Goal: Transaction & Acquisition: Purchase product/service

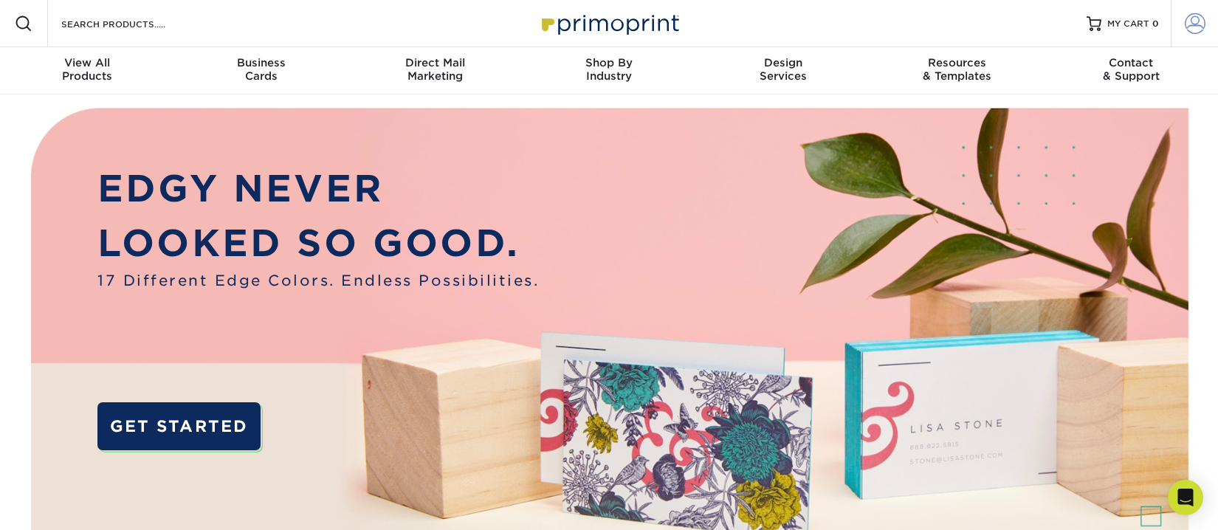
type input "[PERSON_NAME][EMAIL_ADDRESS][DOMAIN_NAME]"
click at [1198, 22] on span at bounding box center [1195, 23] width 21 height 21
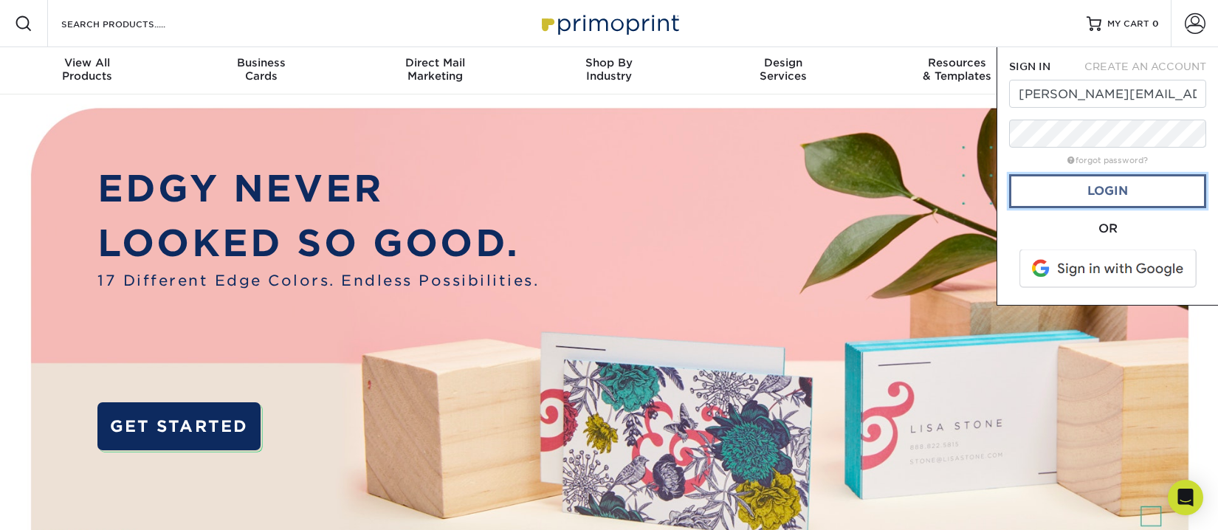
click at [1113, 189] on link "Login" at bounding box center [1107, 191] width 197 height 34
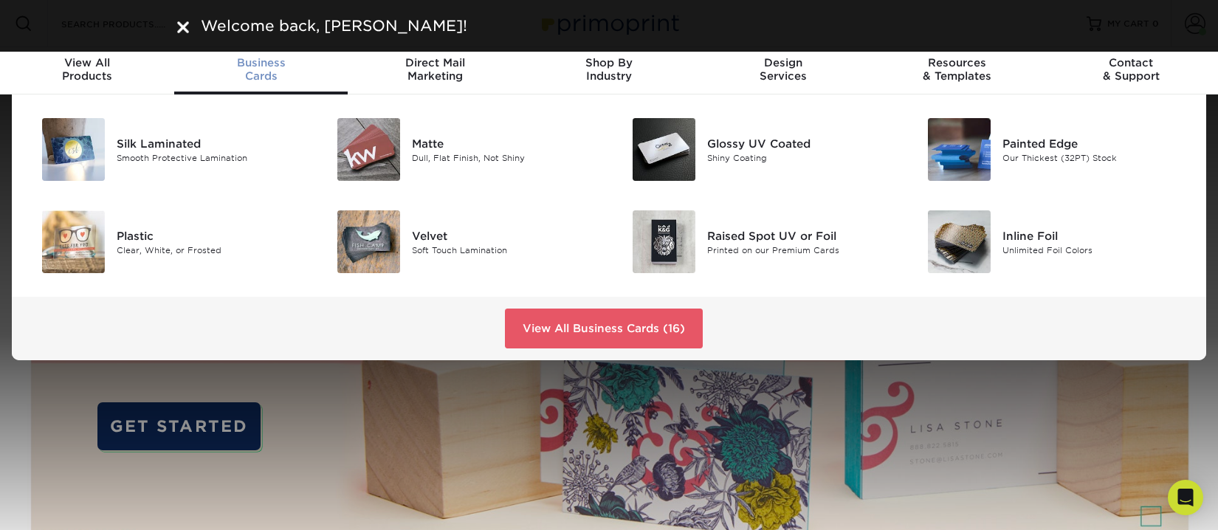
click at [261, 70] on div "Business Cards" at bounding box center [261, 69] width 174 height 27
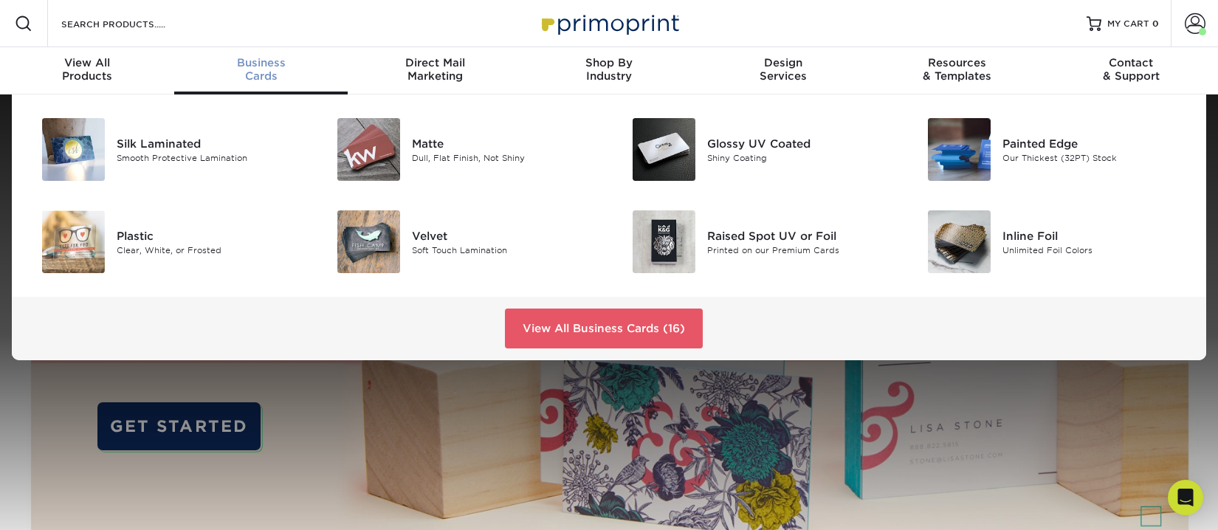
click at [261, 70] on div "Business Cards" at bounding box center [261, 69] width 174 height 27
click at [667, 144] on img at bounding box center [664, 149] width 63 height 63
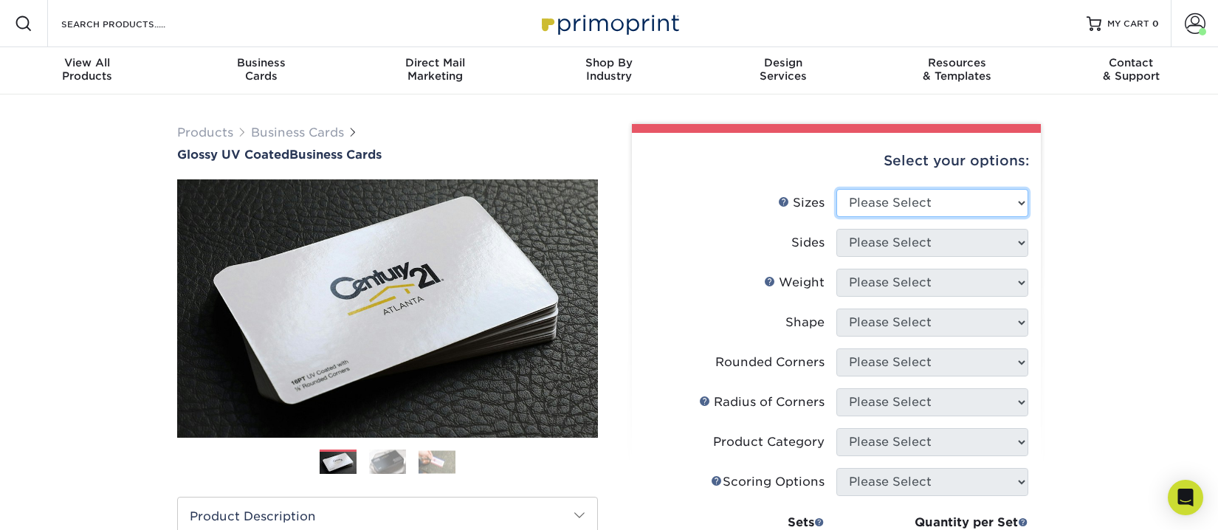
click at [972, 205] on select "Please Select 1.5" x 3.5" - Mini 1.75" x 3.5" - Mini 2" x 2" - Square 2" x 3" -…" at bounding box center [933, 203] width 192 height 28
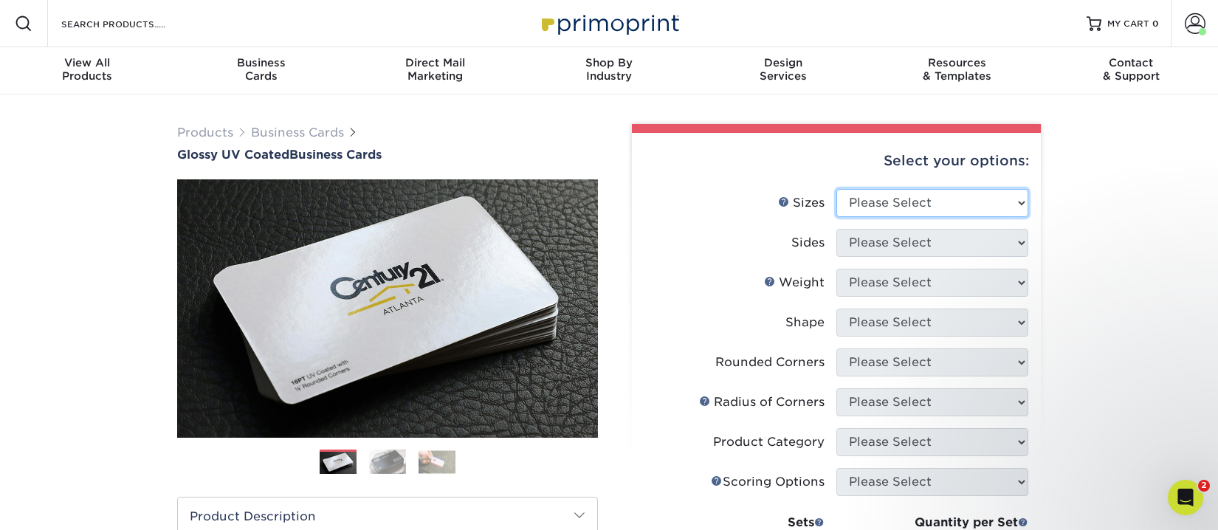
select select "2.00x3.50"
click at [837, 189] on select "Please Select 1.5" x 3.5" - Mini 1.75" x 3.5" - Mini 2" x 2" - Square 2" x 3" -…" at bounding box center [933, 203] width 192 height 28
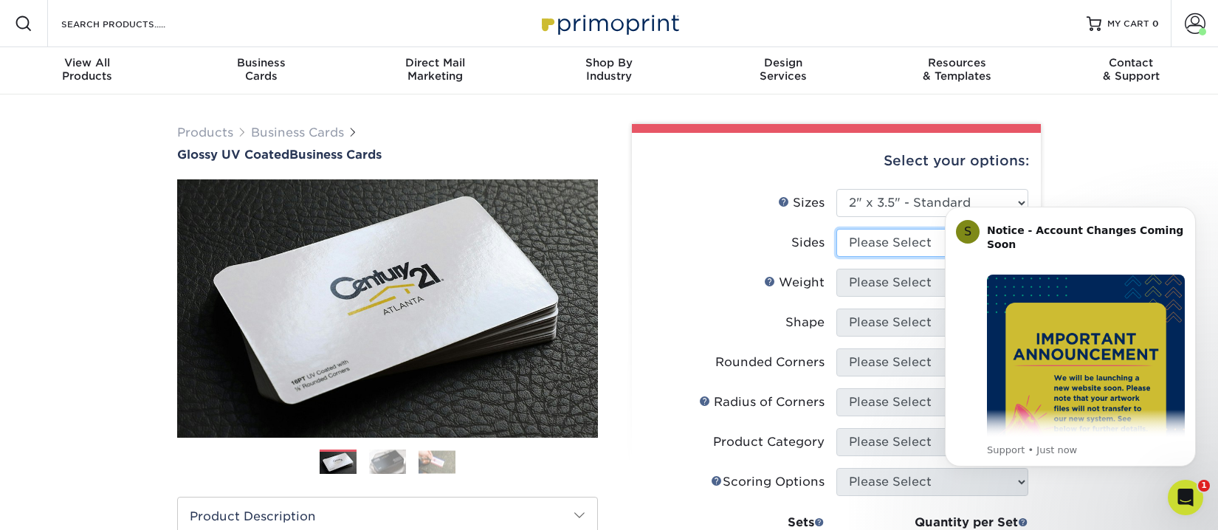
click at [896, 243] on select "Please Select Print Both Sides Print Front Only" at bounding box center [933, 243] width 192 height 28
select select "13abbda7-1d64-4f25-8bb2-c179b224825d"
click at [837, 229] on select "Please Select Print Both Sides Print Front Only" at bounding box center [933, 243] width 192 height 28
click at [1193, 212] on icon "Dismiss notification" at bounding box center [1191, 210] width 5 height 5
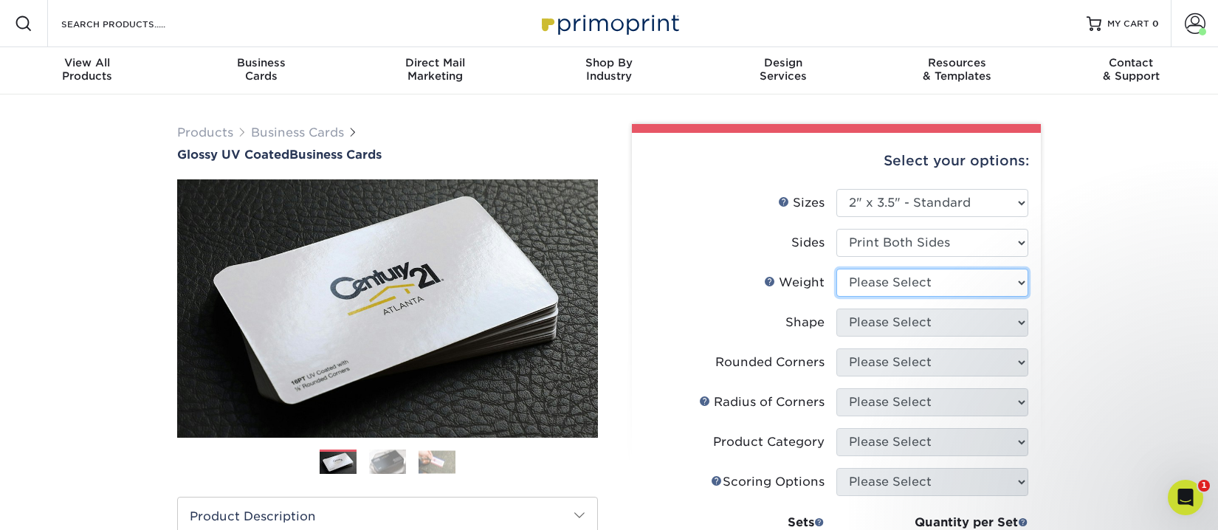
click at [905, 283] on select "Please Select 16PT 14PT" at bounding box center [933, 283] width 192 height 28
select select "14PT"
click at [837, 269] on select "Please Select 16PT 14PT" at bounding box center [933, 283] width 192 height 28
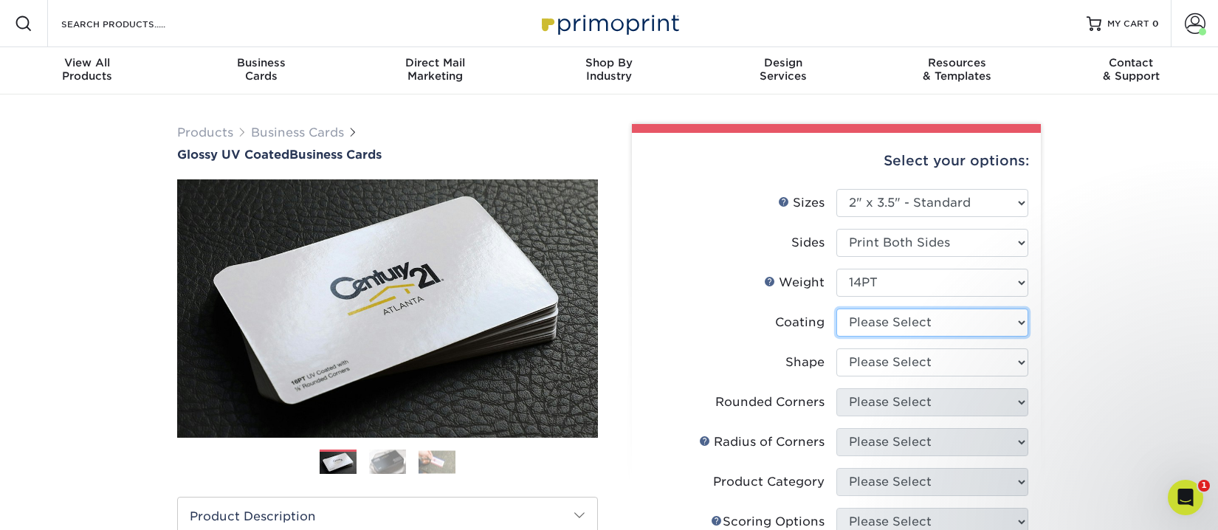
click at [896, 318] on select at bounding box center [933, 323] width 192 height 28
select select "1e8116af-acfc-44b1-83dc-8181aa338834"
click at [837, 309] on select at bounding box center [933, 323] width 192 height 28
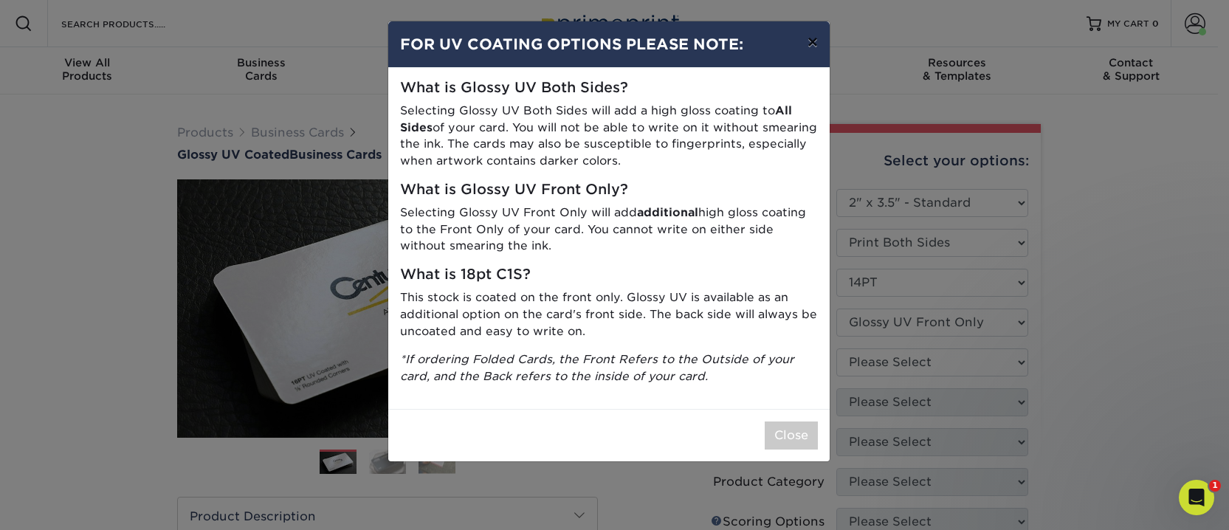
click at [808, 35] on button "×" at bounding box center [813, 41] width 34 height 41
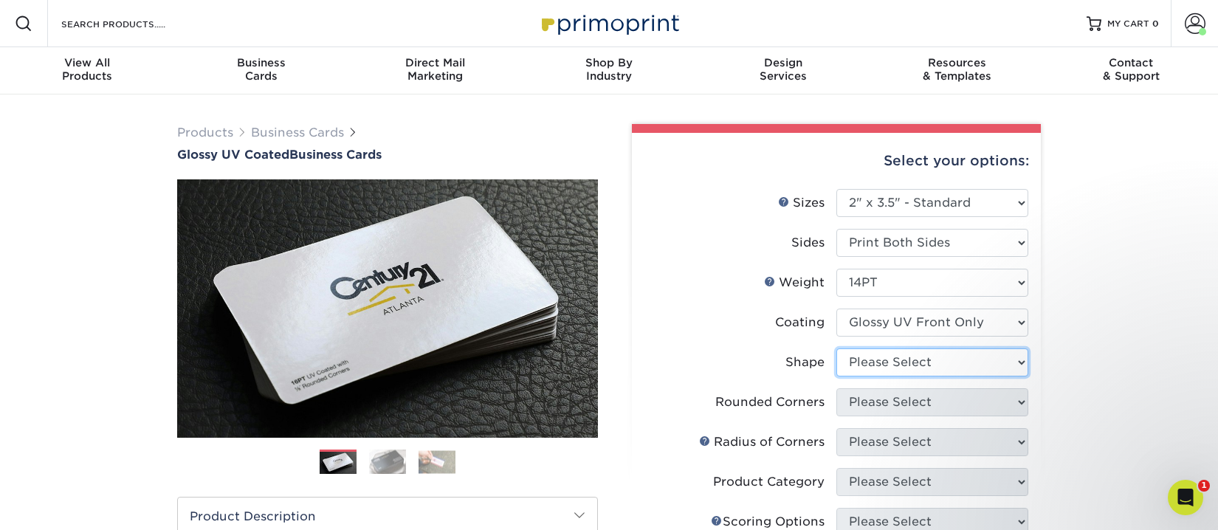
click at [871, 363] on select "Please Select Standard" at bounding box center [933, 363] width 192 height 28
select select "standard"
click at [837, 349] on select "Please Select Standard" at bounding box center [933, 363] width 192 height 28
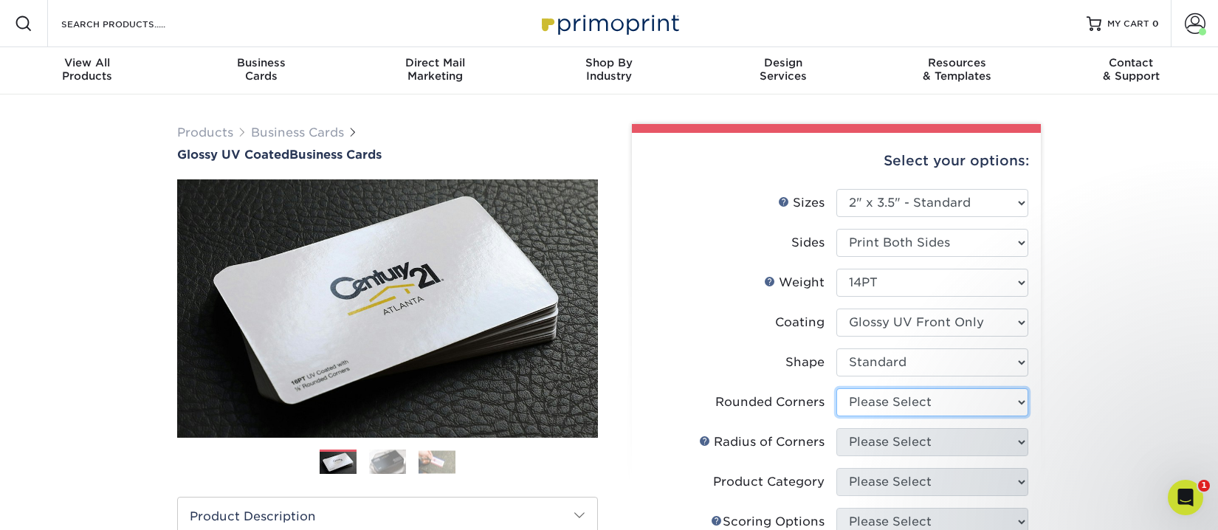
click at [876, 404] on select "Please Select Yes - Round 2 Corners Yes - Round 4 Corners No" at bounding box center [933, 402] width 192 height 28
select select "0"
click at [837, 388] on select "Please Select Yes - Round 2 Corners Yes - Round 4 Corners No" at bounding box center [933, 402] width 192 height 28
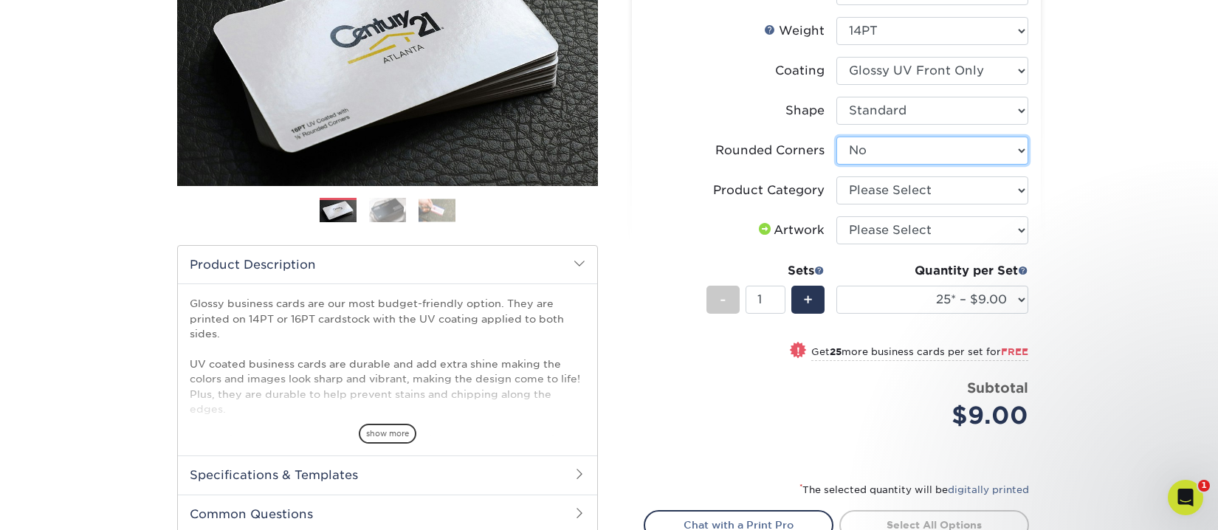
scroll to position [295, 0]
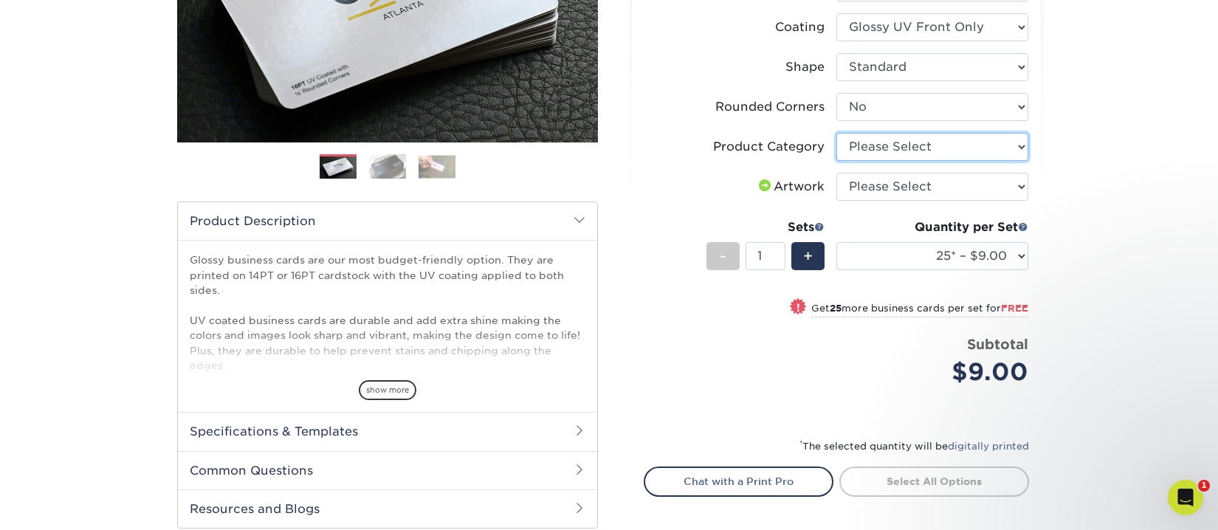
click at [962, 144] on select "Please Select Business Cards" at bounding box center [933, 147] width 192 height 28
select select "3b5148f1-0588-4f88-a218-97bcfdce65c1"
click at [837, 133] on select "Please Select Business Cards" at bounding box center [933, 147] width 192 height 28
click at [935, 187] on select "Please Select I will upload files I need a design - $100" at bounding box center [933, 187] width 192 height 28
select select "upload"
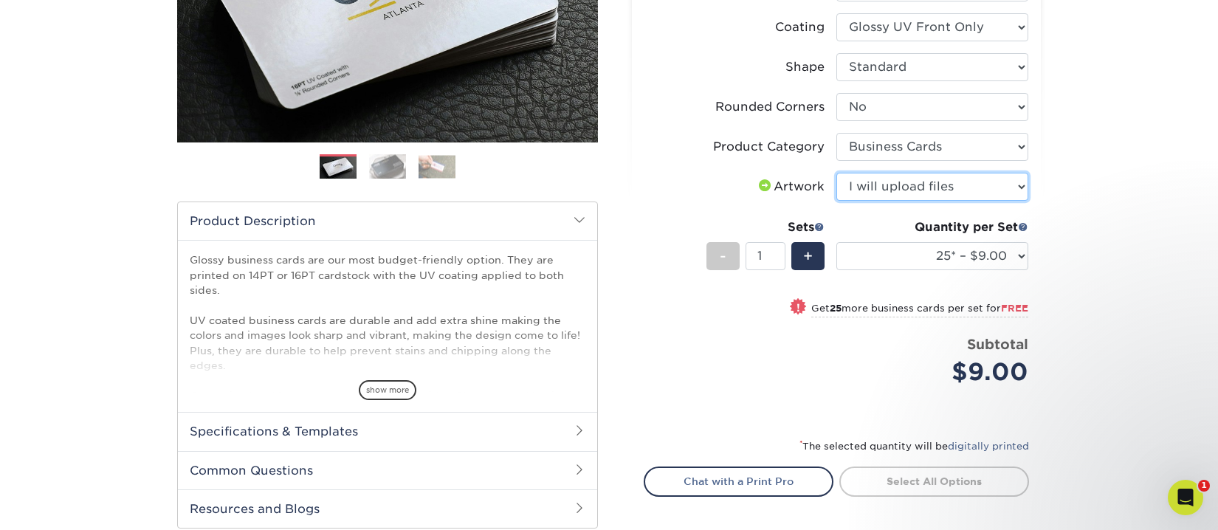
click at [837, 173] on select "Please Select I will upload files I need a design - $100" at bounding box center [933, 187] width 192 height 28
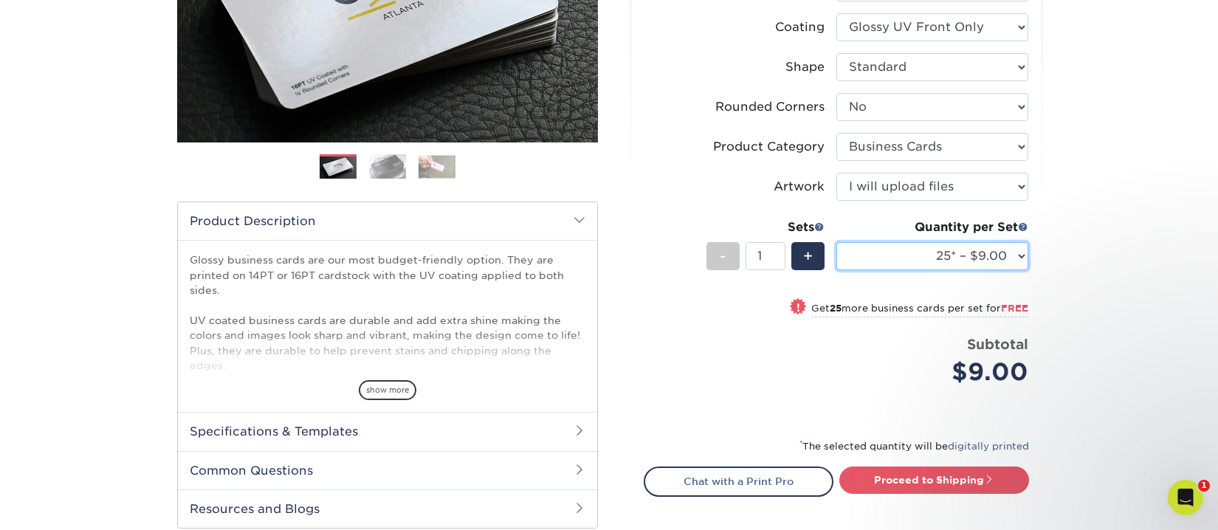
click at [1025, 257] on select "25* – $9.00 50* – $9.00 100* – $9.00 250* – $17.00 500 – $33.00 1000 – $42.00 2…" at bounding box center [933, 256] width 192 height 28
select select "100* – $9.00"
click at [837, 242] on select "25* – $9.00 50* – $9.00 100* – $9.00 250* – $17.00 500 – $33.00 1000 – $42.00 2…" at bounding box center [933, 256] width 192 height 28
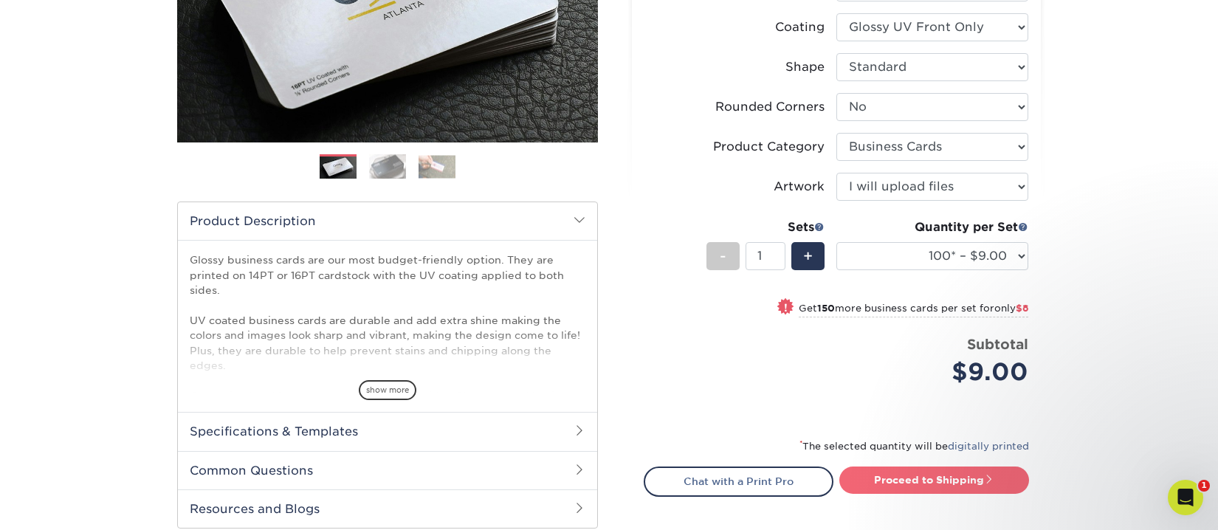
click at [933, 478] on link "Proceed to Shipping" at bounding box center [935, 480] width 190 height 27
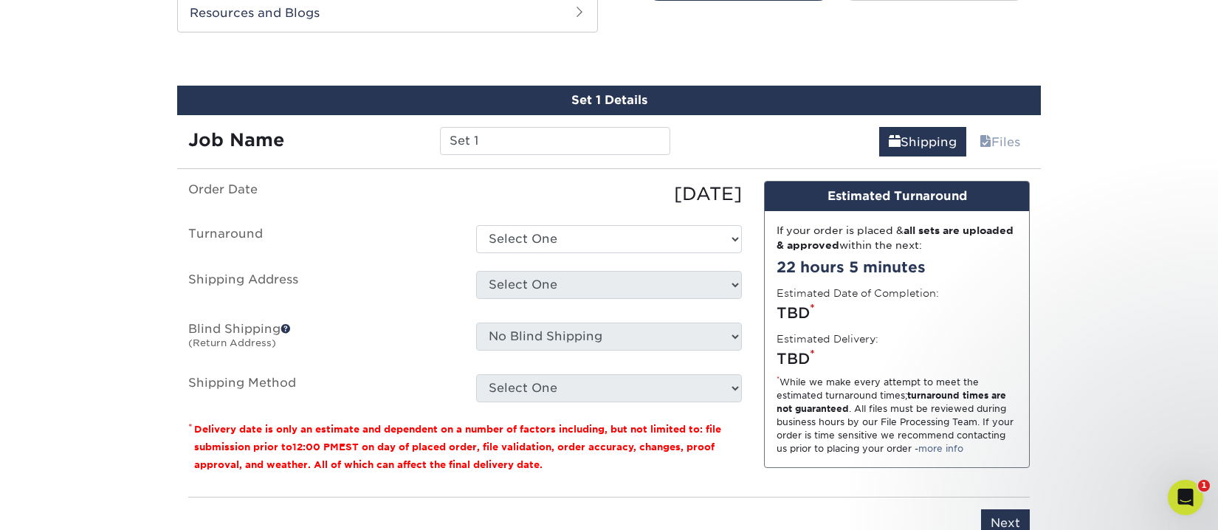
scroll to position [803, 0]
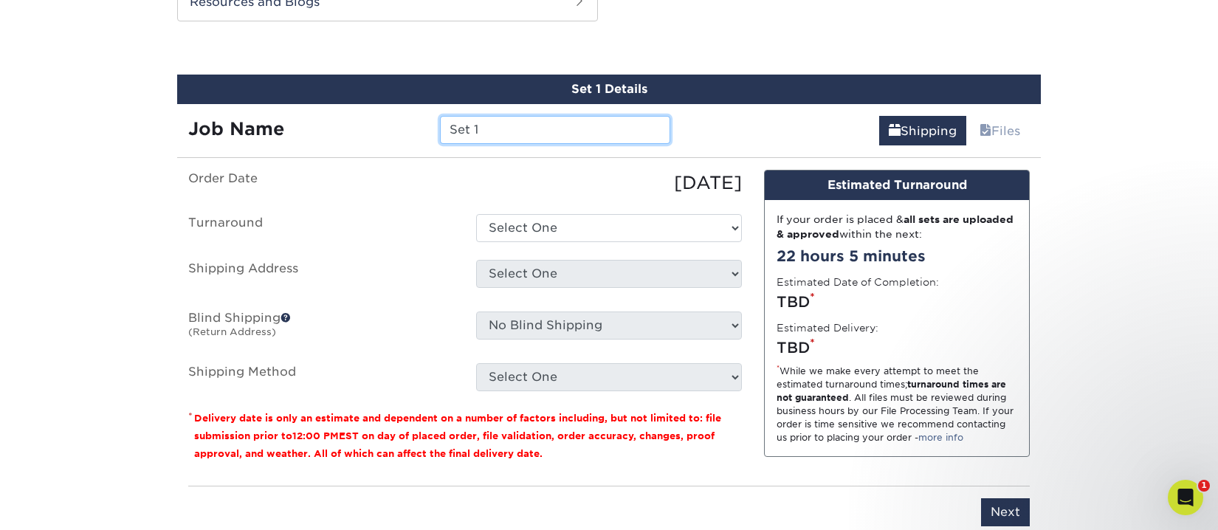
click at [495, 130] on input "Set 1" at bounding box center [555, 130] width 230 height 28
type input "Set 1 Ben"
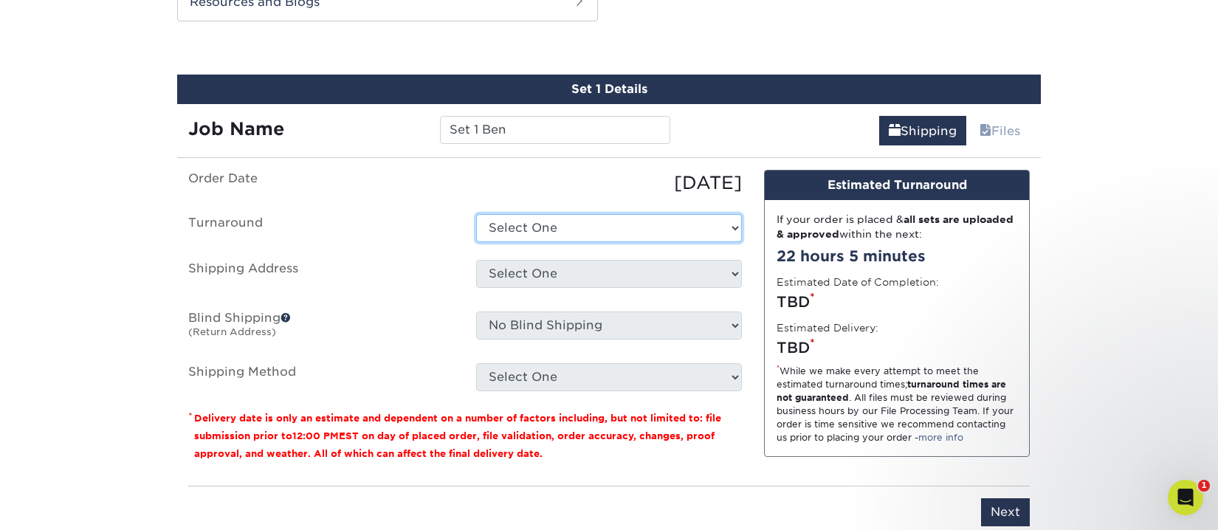
click at [573, 229] on select "Select One 2-4 Business Days 2 Day Next Business Day" at bounding box center [609, 228] width 266 height 28
select select "2d783eab-1661-4c4b-a742-2db0318eea9a"
click at [476, 214] on select "Select One 2-4 Business Days 2 Day Next Business Day" at bounding box center [609, 228] width 266 height 28
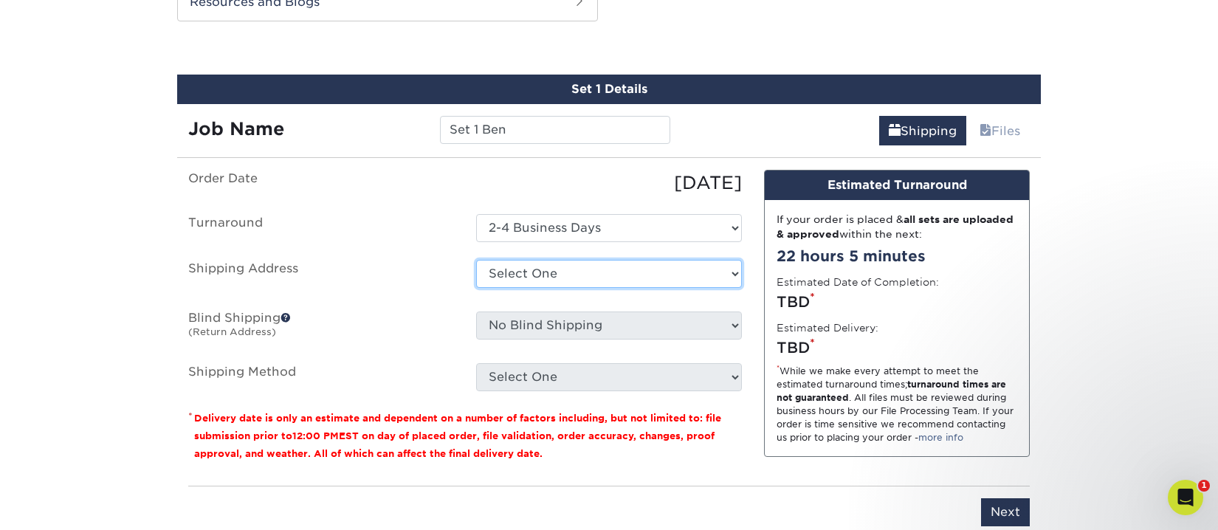
click at [556, 270] on select "Select One Goodwill Career Connecting Center Joe Huser Joe Huser MCU Scott MC +…" at bounding box center [609, 274] width 266 height 28
select select "1012"
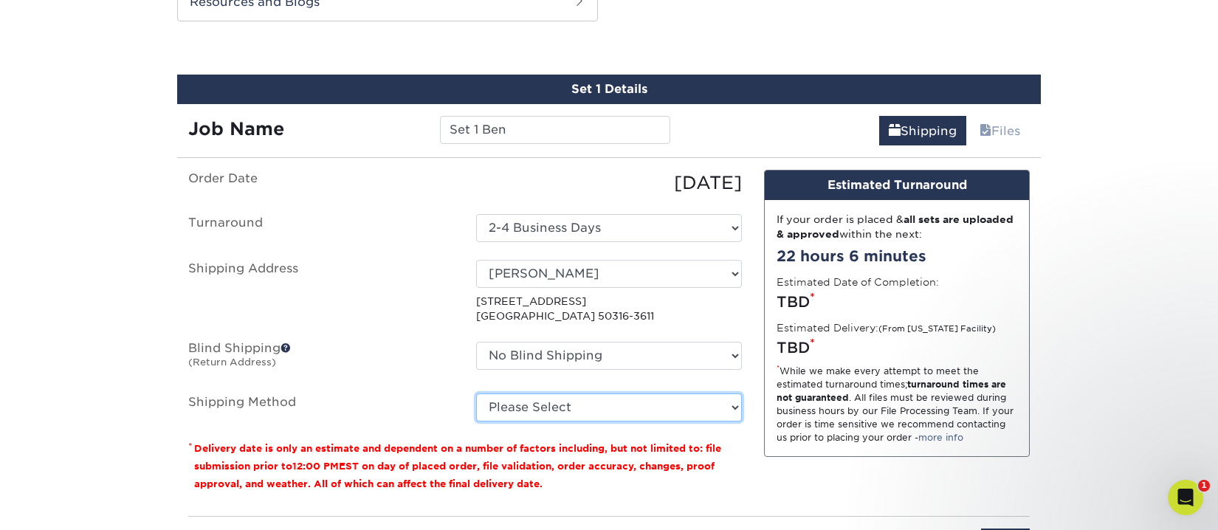
click at [732, 406] on select "Please Select Ground Shipping (+$7.84) 3 Day Shipping Service (+$15.36) 2 Day A…" at bounding box center [609, 408] width 266 height 28
select select "03"
click at [476, 394] on select "Please Select Ground Shipping (+$7.84) 3 Day Shipping Service (+$15.36) 2 Day A…" at bounding box center [609, 408] width 266 height 28
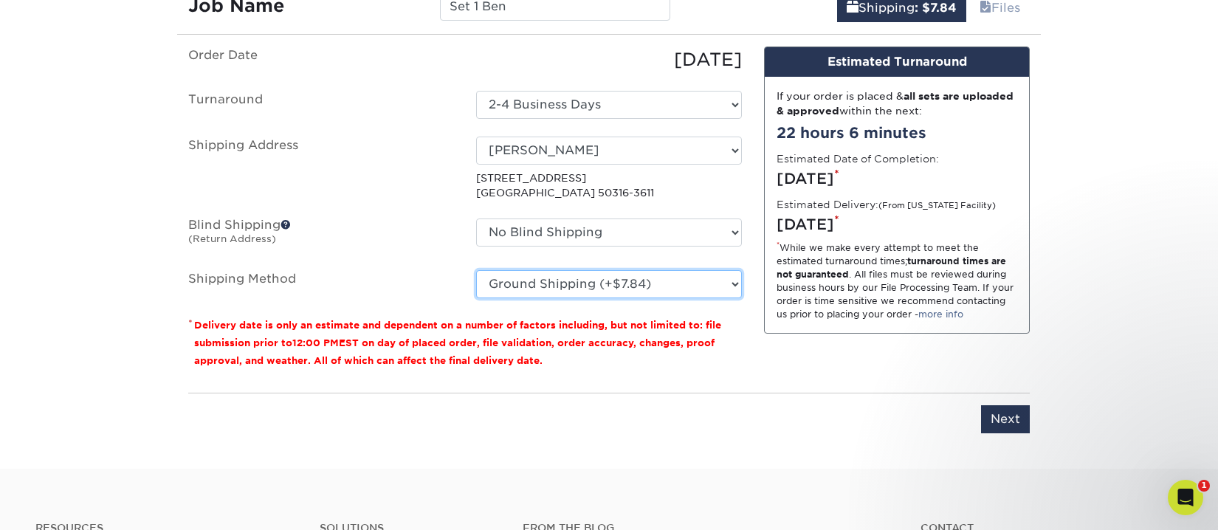
scroll to position [1024, 0]
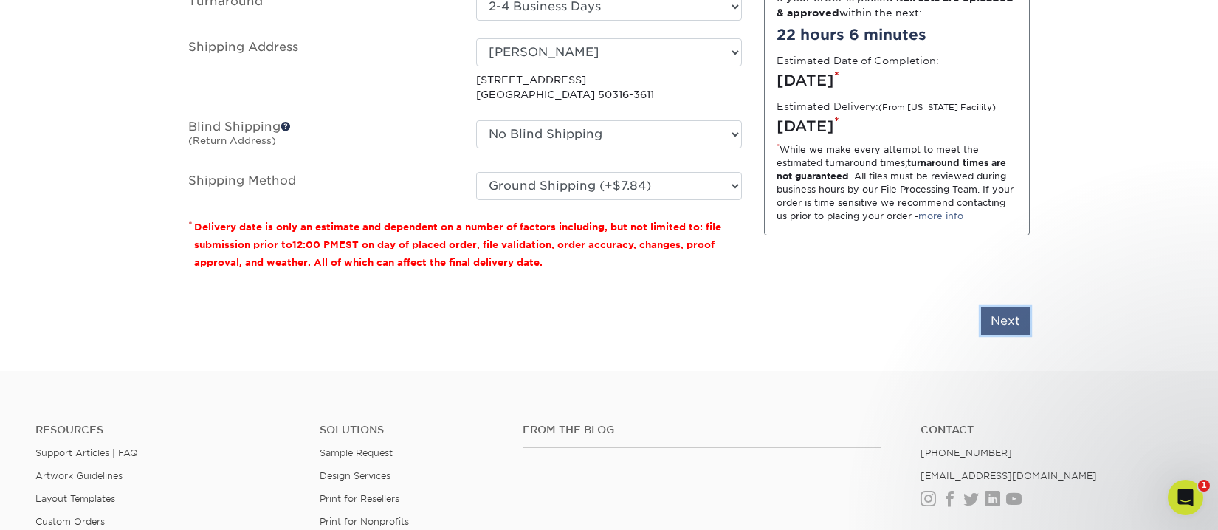
click at [1011, 317] on input "Next" at bounding box center [1005, 321] width 49 height 28
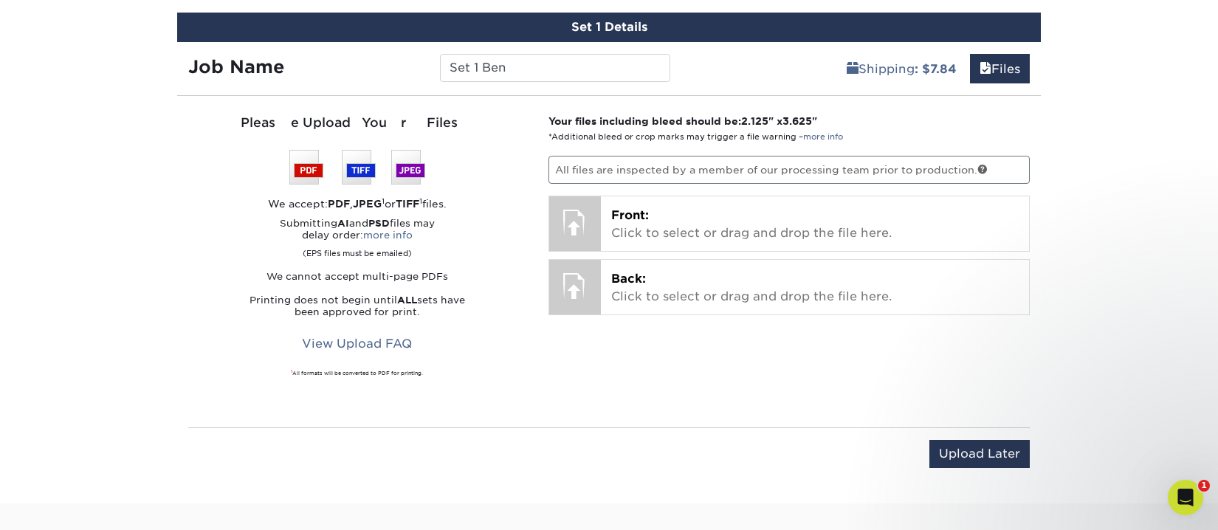
scroll to position [876, 0]
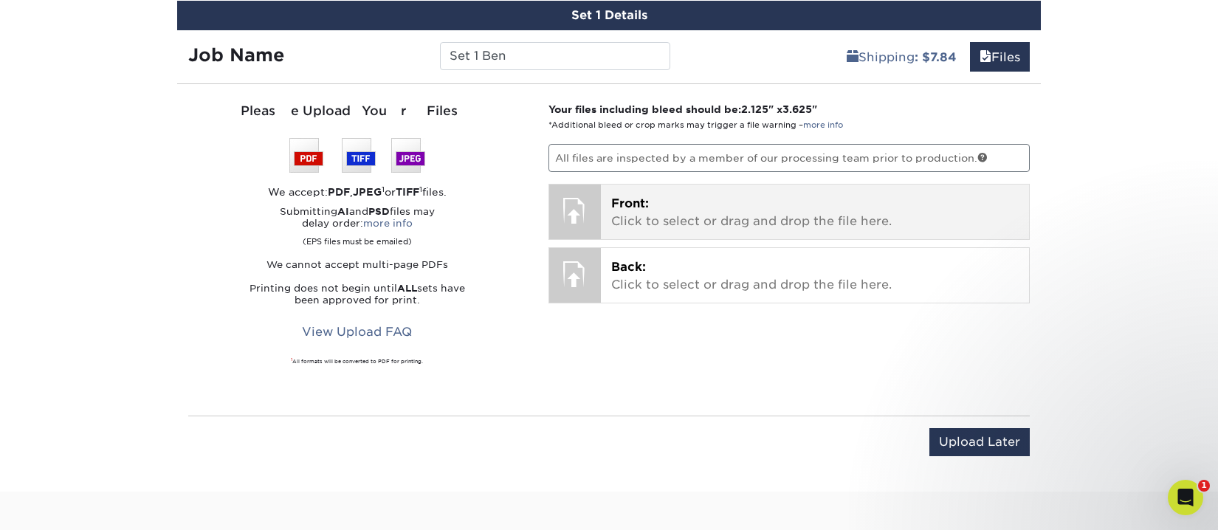
click at [656, 206] on p "Front: Click to select or drag and drop the file here." at bounding box center [815, 212] width 408 height 35
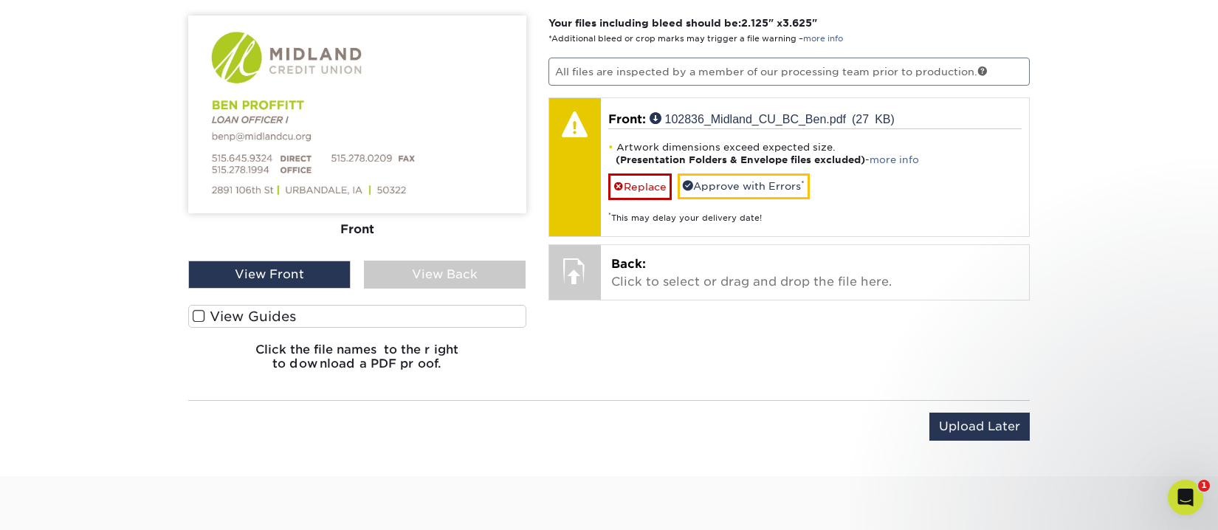
scroll to position [950, 0]
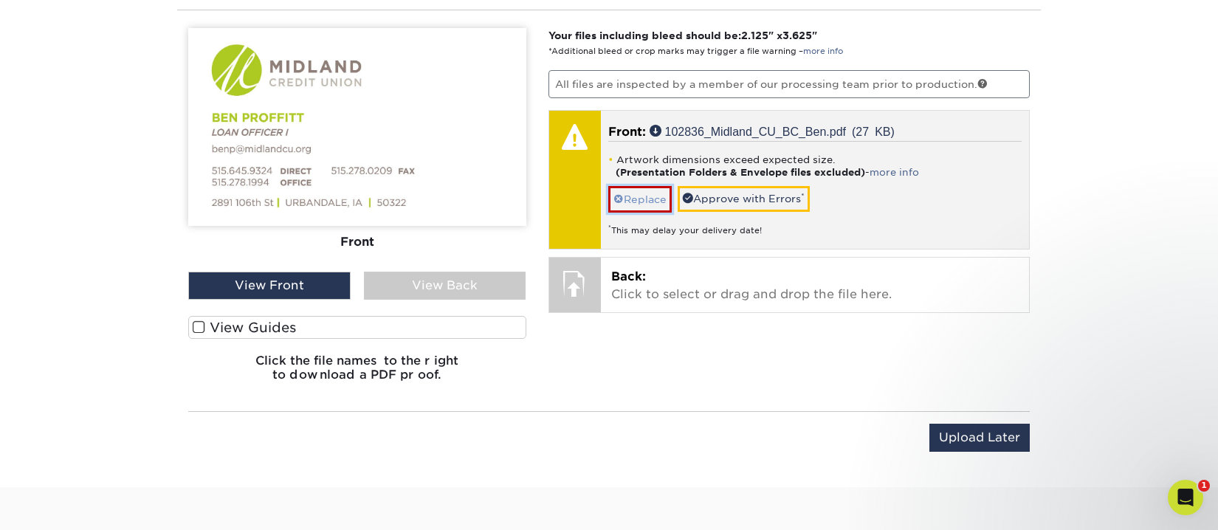
click at [655, 199] on link "Replace" at bounding box center [640, 199] width 64 height 26
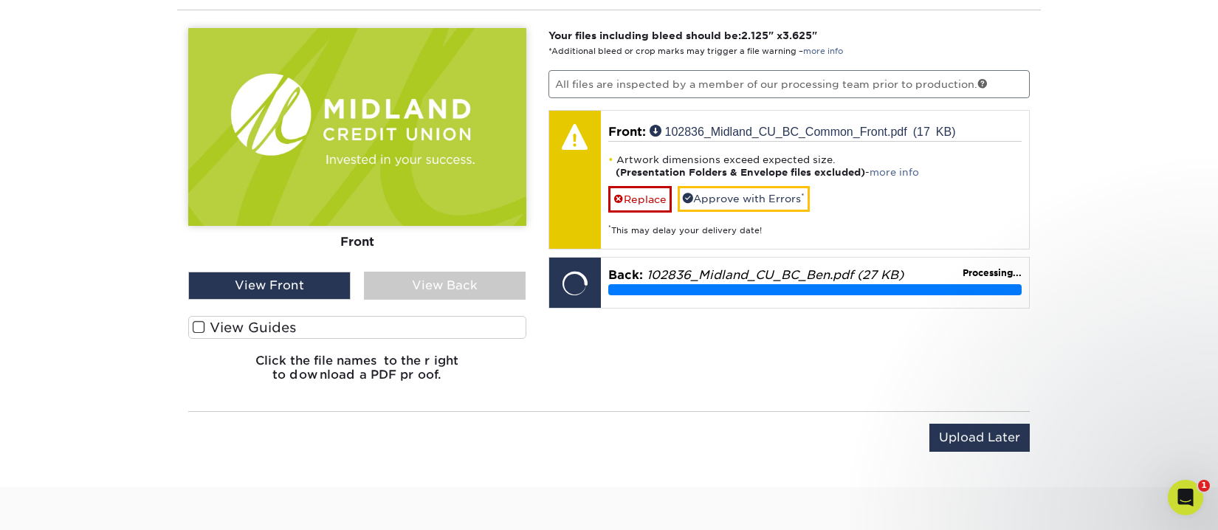
click at [197, 328] on span at bounding box center [199, 327] width 13 height 14
click at [0, 0] on input "View Guides" at bounding box center [0, 0] width 0 height 0
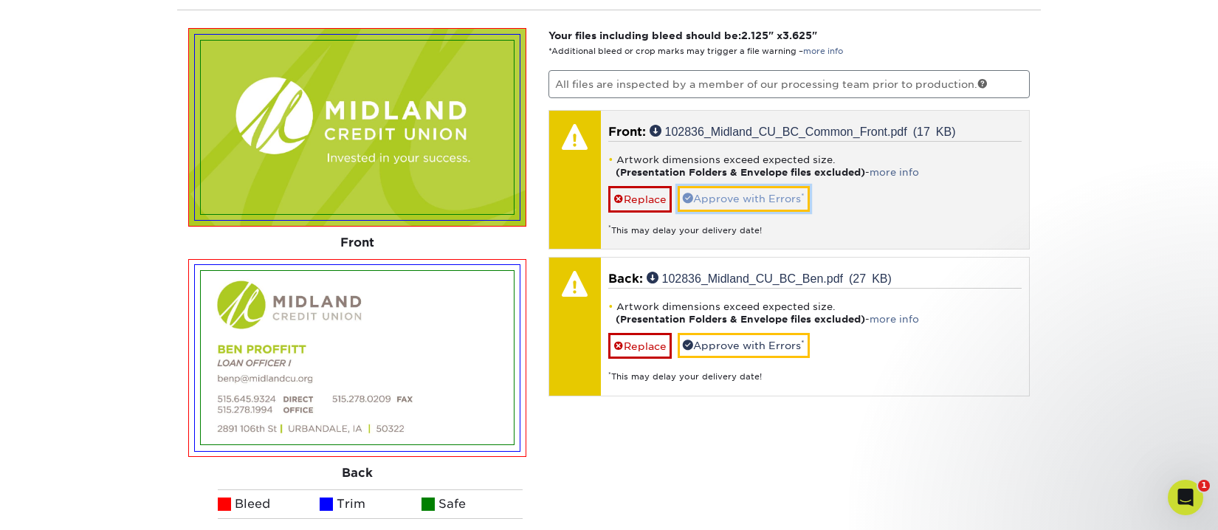
click at [745, 200] on link "Approve with Errors *" at bounding box center [744, 198] width 132 height 25
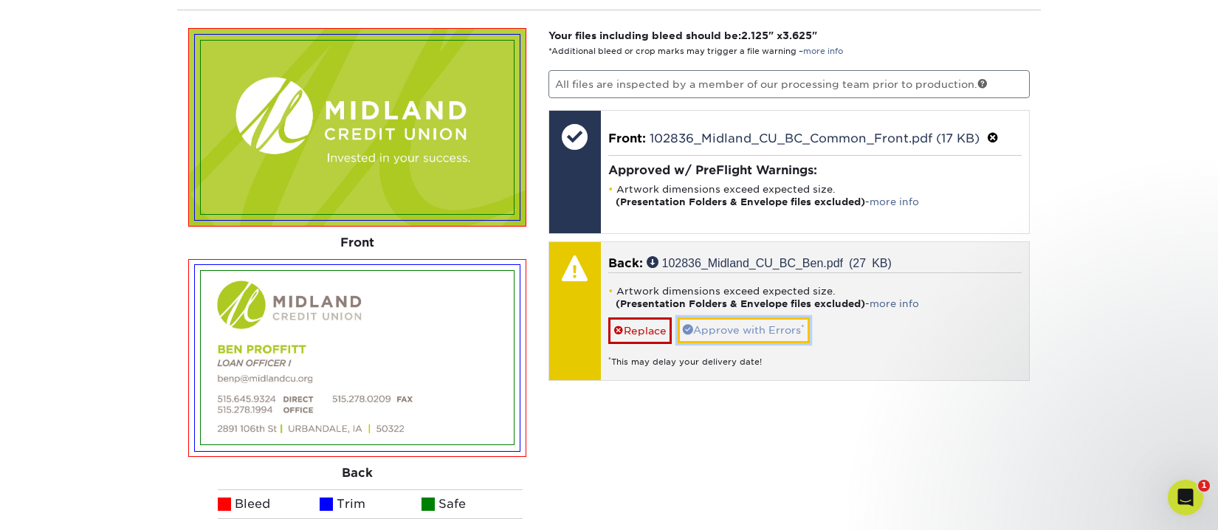
click at [743, 328] on link "Approve with Errors *" at bounding box center [744, 330] width 132 height 25
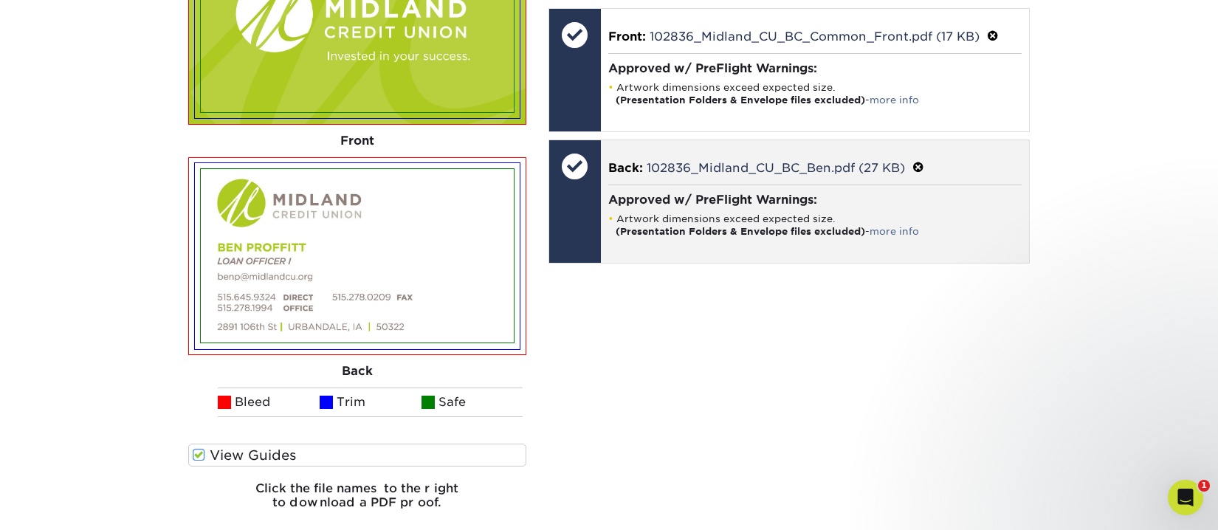
scroll to position [1246, 0]
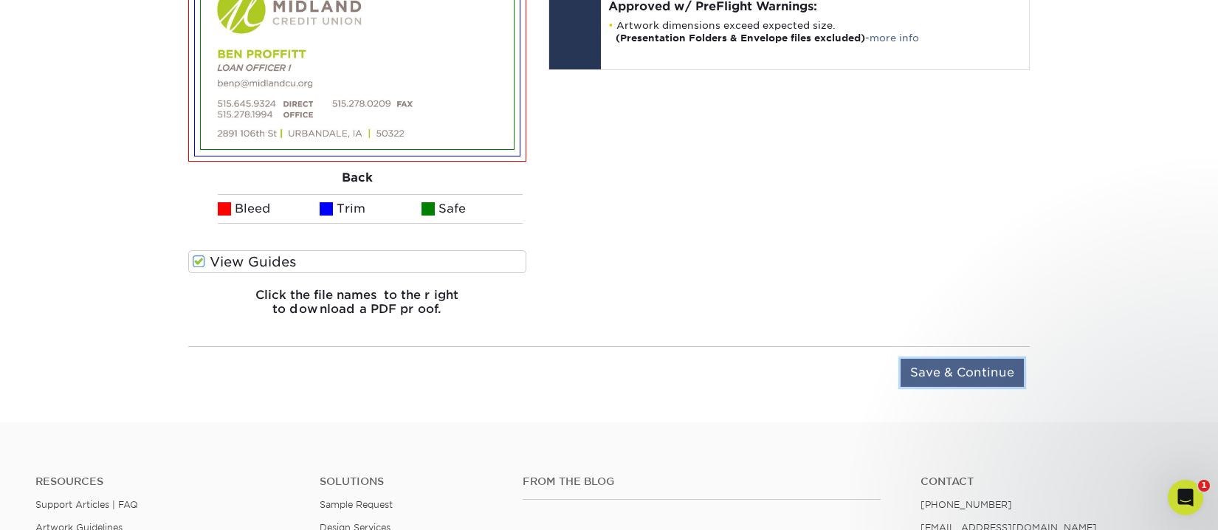
click at [985, 374] on input "Save & Continue" at bounding box center [962, 373] width 123 height 28
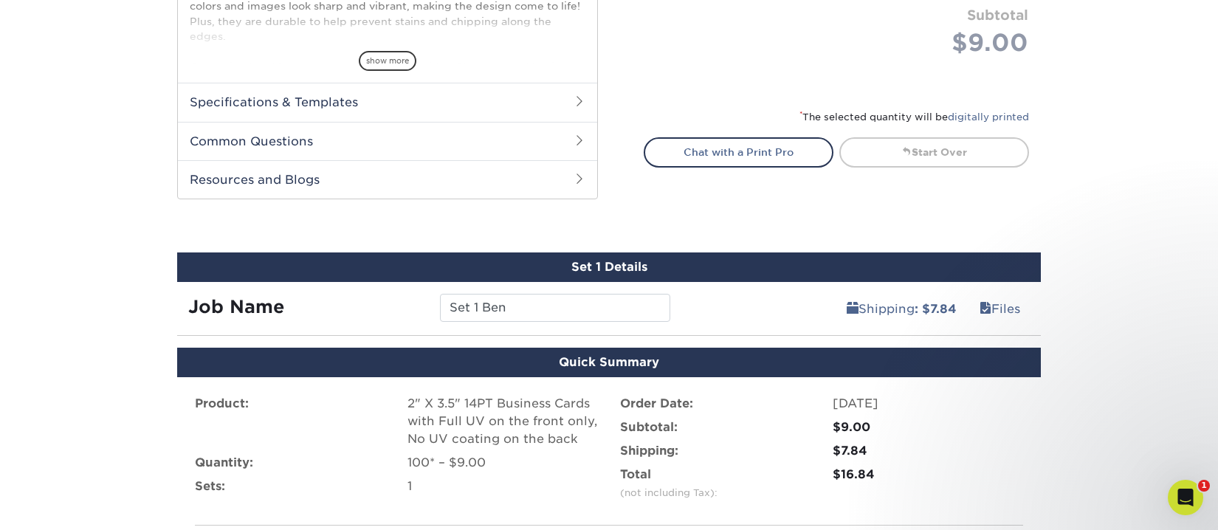
scroll to position [886, 0]
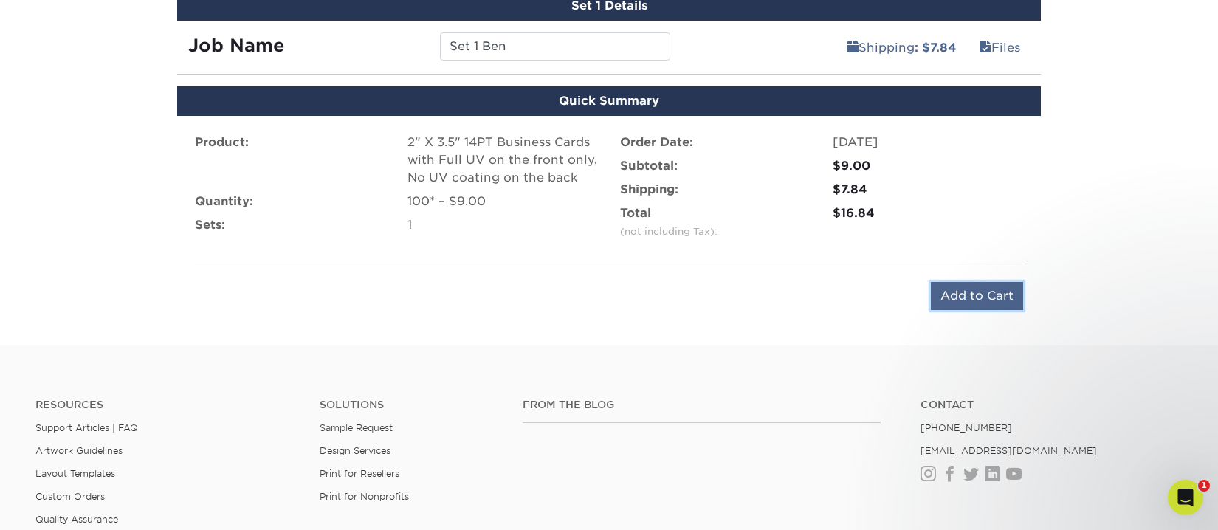
click at [976, 292] on input "Add to Cart" at bounding box center [977, 296] width 92 height 28
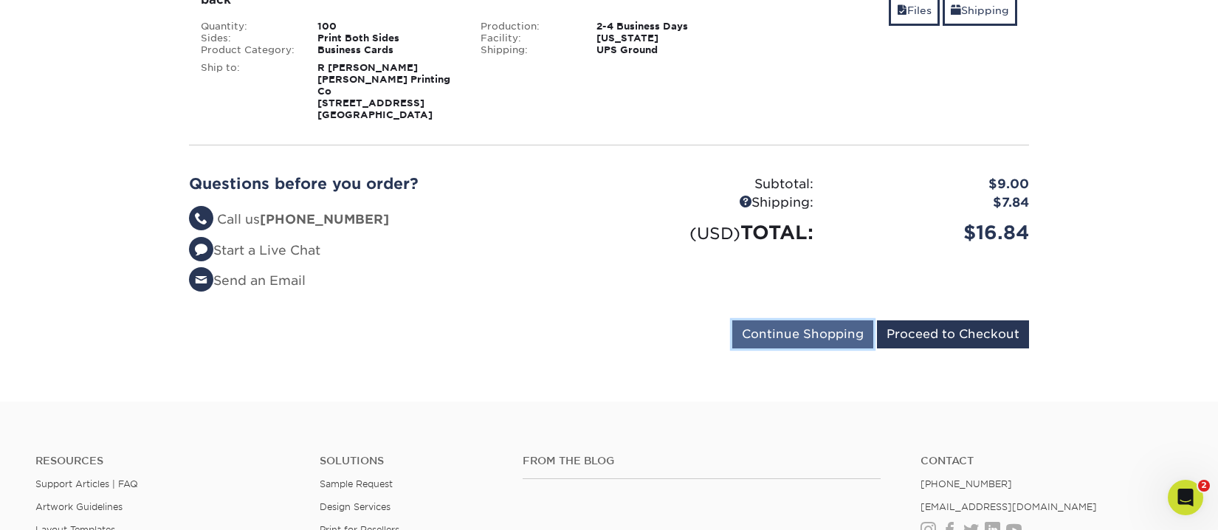
click at [810, 321] on input "Continue Shopping" at bounding box center [802, 334] width 141 height 28
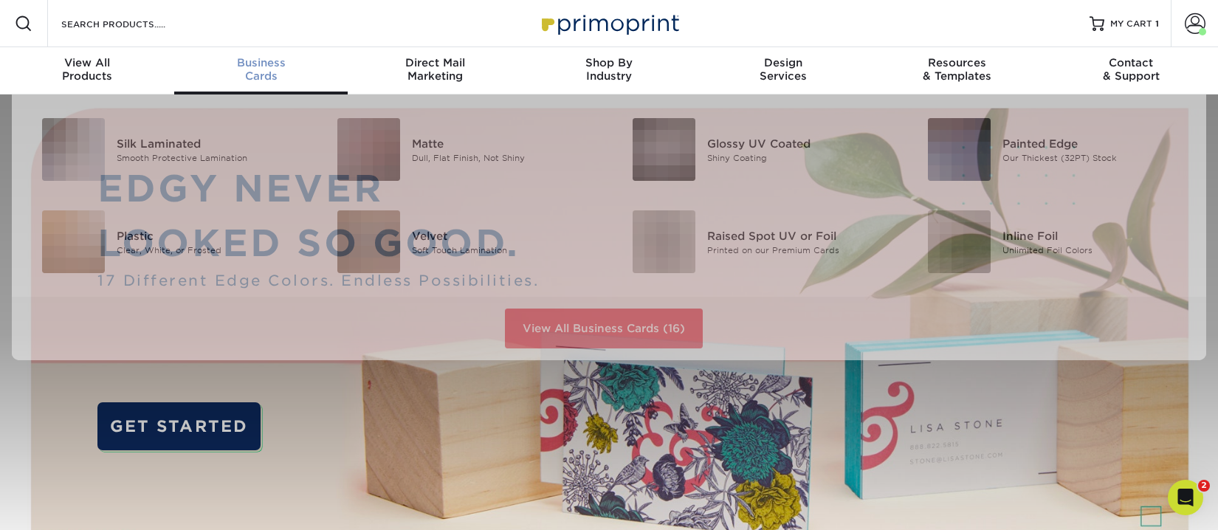
click at [266, 66] on span "Business" at bounding box center [261, 62] width 174 height 13
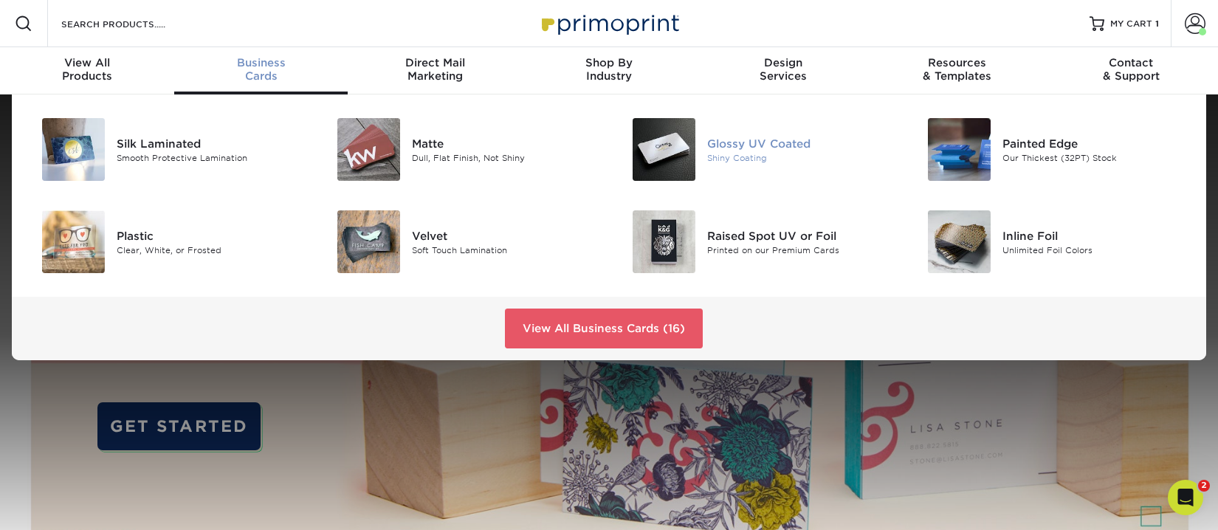
click at [667, 138] on img at bounding box center [664, 149] width 63 height 63
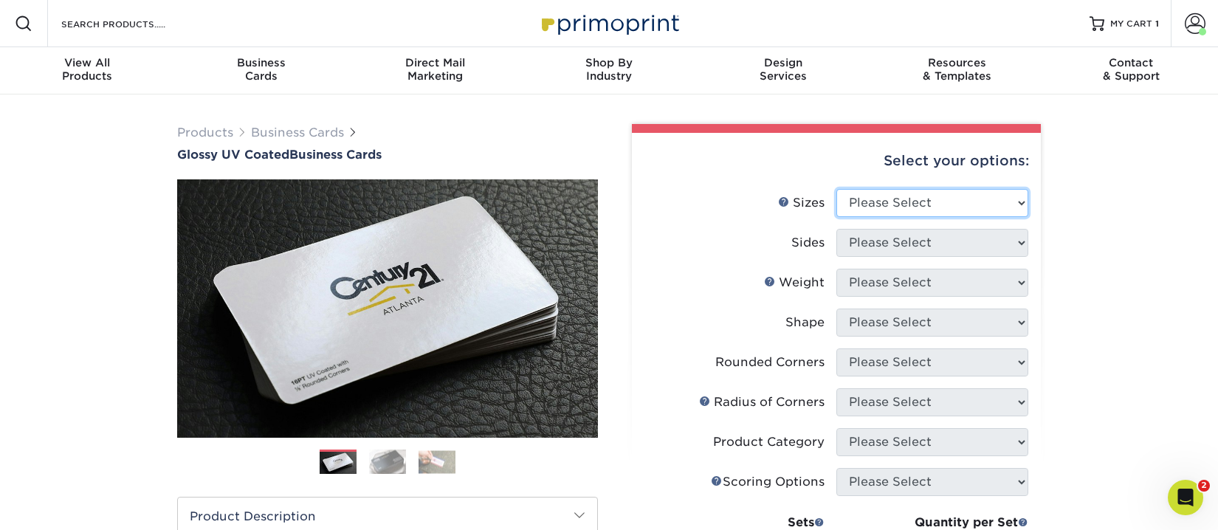
click at [888, 207] on select "Please Select 1.5" x 3.5" - Mini 1.75" x 3.5" - Mini 2" x 2" - Square 2" x 3" -…" at bounding box center [933, 203] width 192 height 28
select select "2.00x3.50"
click at [837, 189] on select "Please Select 1.5" x 3.5" - Mini 1.75" x 3.5" - Mini 2" x 2" - Square 2" x 3" -…" at bounding box center [933, 203] width 192 height 28
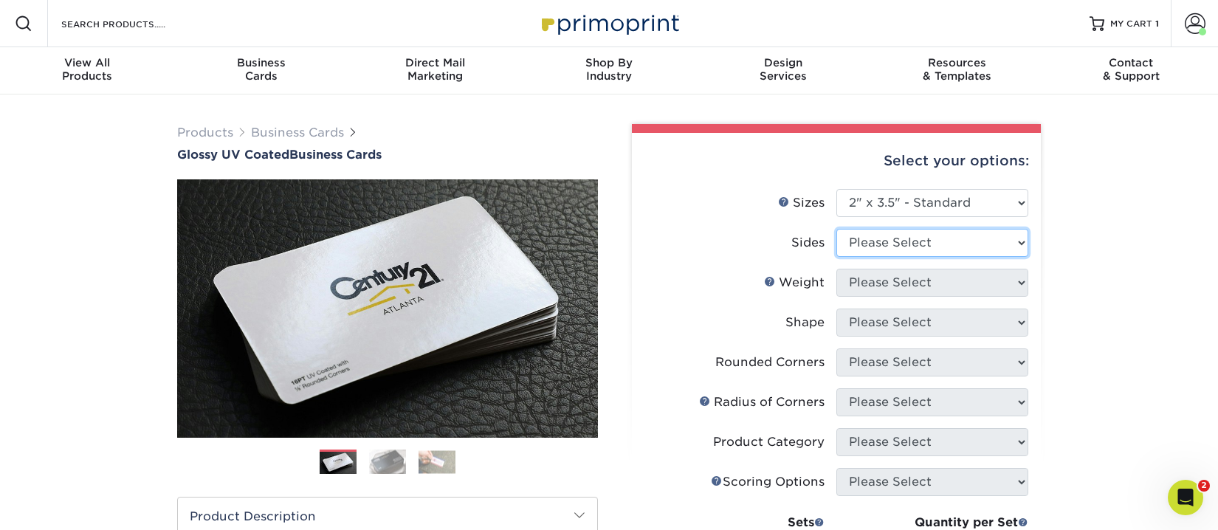
click at [895, 243] on select "Please Select Print Both Sides Print Front Only" at bounding box center [933, 243] width 192 height 28
select select "13abbda7-1d64-4f25-8bb2-c179b224825d"
click at [837, 229] on select "Please Select Print Both Sides Print Front Only" at bounding box center [933, 243] width 192 height 28
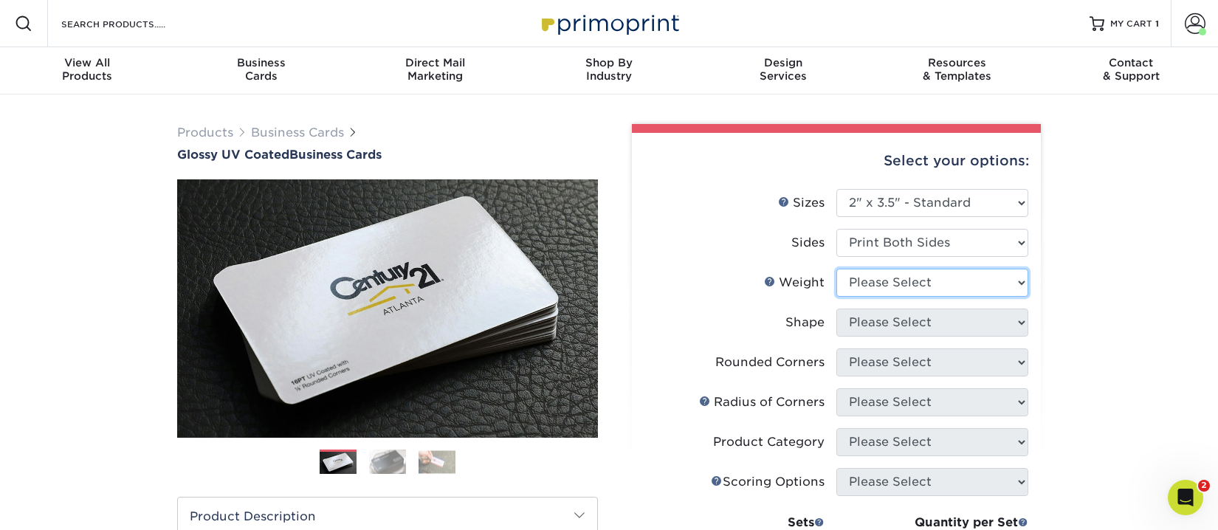
click at [893, 286] on select "Please Select 16PT 14PT" at bounding box center [933, 283] width 192 height 28
select select "14PT"
click at [837, 269] on select "Please Select 16PT 14PT" at bounding box center [933, 283] width 192 height 28
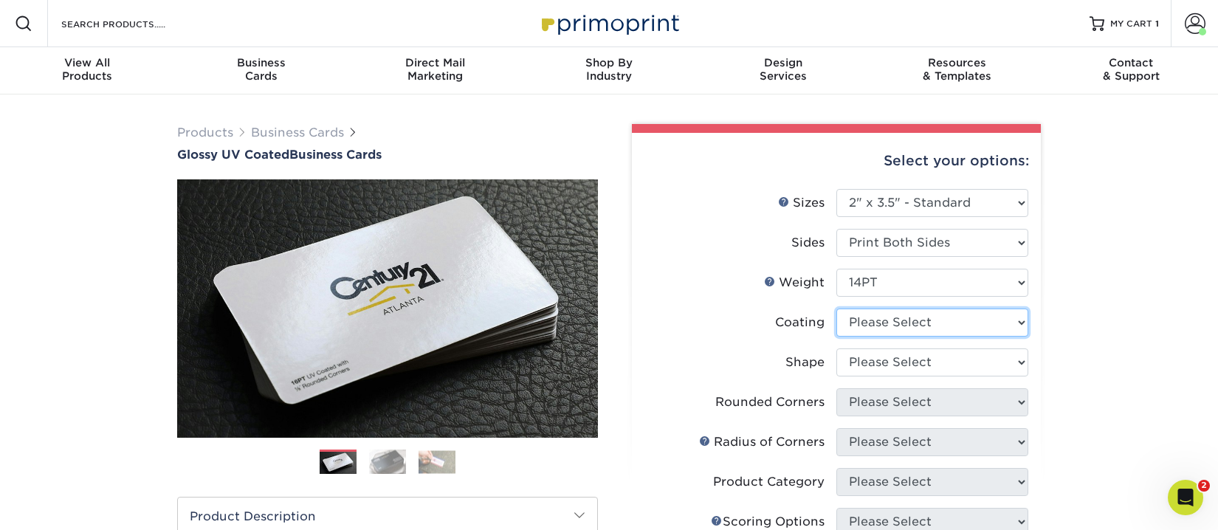
click at [875, 322] on select at bounding box center [933, 323] width 192 height 28
select select "1e8116af-acfc-44b1-83dc-8181aa338834"
click at [837, 309] on select at bounding box center [933, 323] width 192 height 28
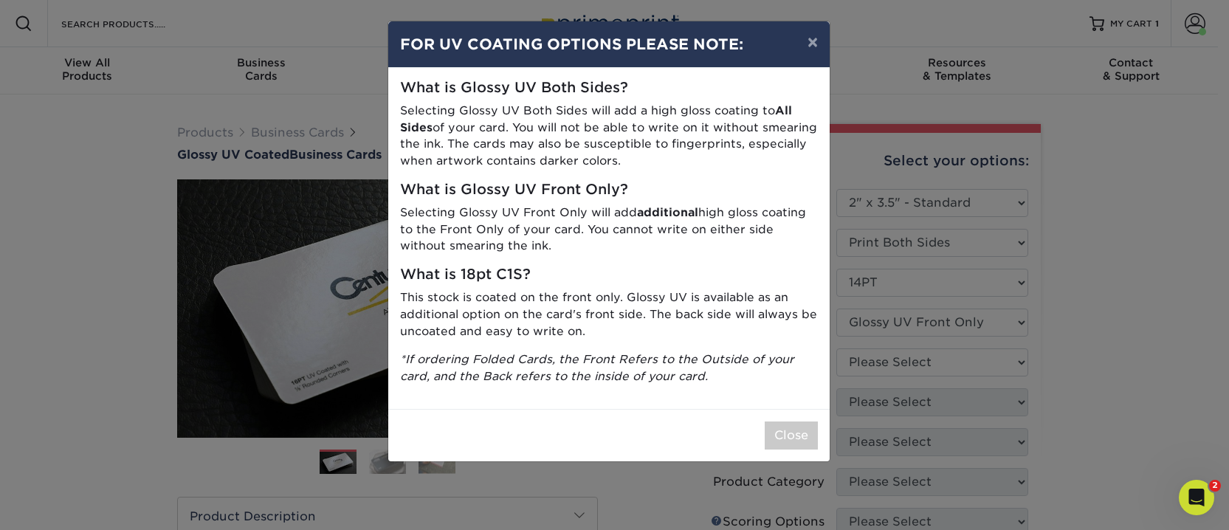
click at [691, 202] on div "What is Glossy UV Both Sides? Selecting Glossy UV Both Sides will add a high gl…" at bounding box center [609, 238] width 442 height 341
click at [808, 38] on button "×" at bounding box center [813, 41] width 34 height 41
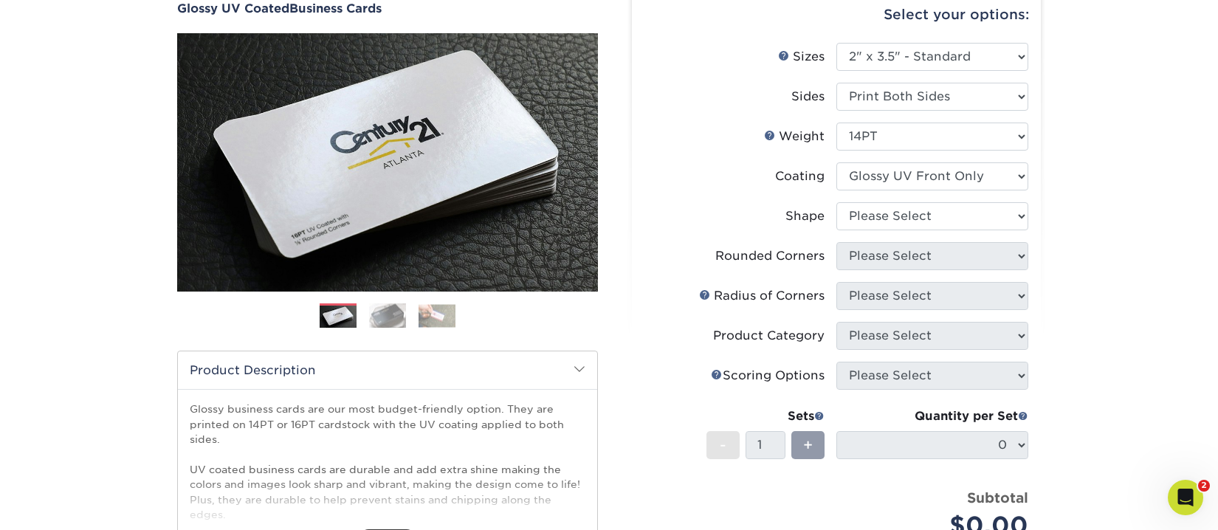
scroll to position [148, 0]
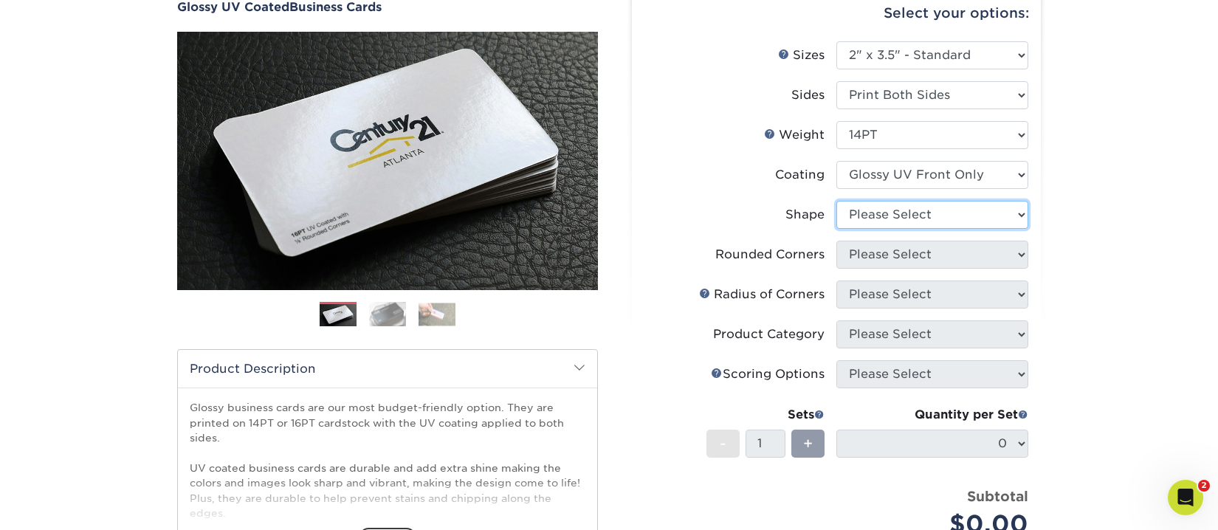
click at [905, 213] on select "Please Select Standard" at bounding box center [933, 215] width 192 height 28
select select "standard"
click at [837, 201] on select "Please Select Standard" at bounding box center [933, 215] width 192 height 28
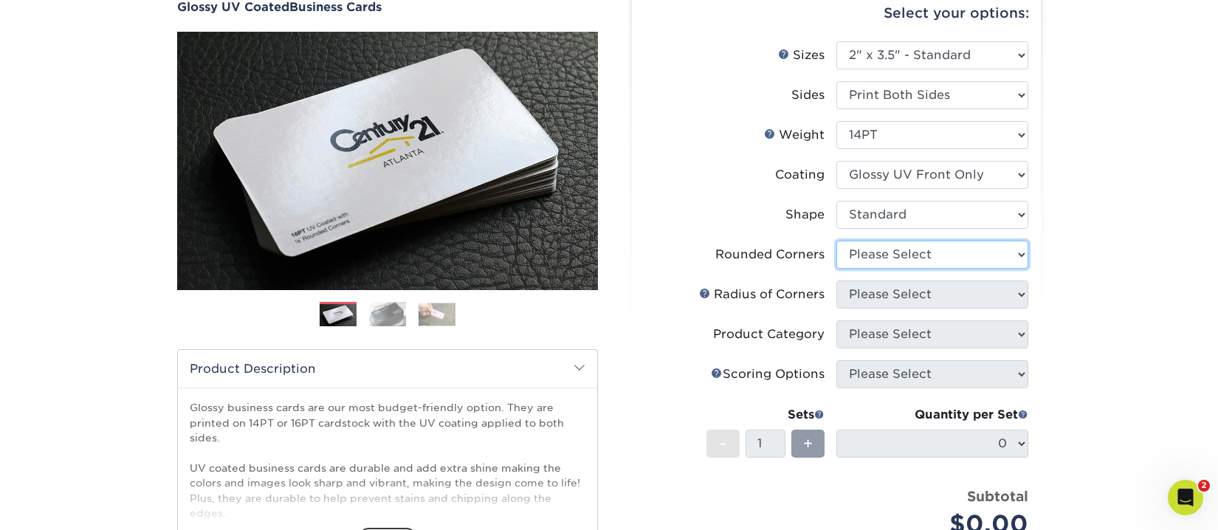
click at [898, 255] on select "Please Select Yes - Round 2 Corners Yes - Round 4 Corners No" at bounding box center [933, 255] width 192 height 28
select select "0"
click at [837, 241] on select "Please Select Yes - Round 2 Corners Yes - Round 4 Corners No" at bounding box center [933, 255] width 192 height 28
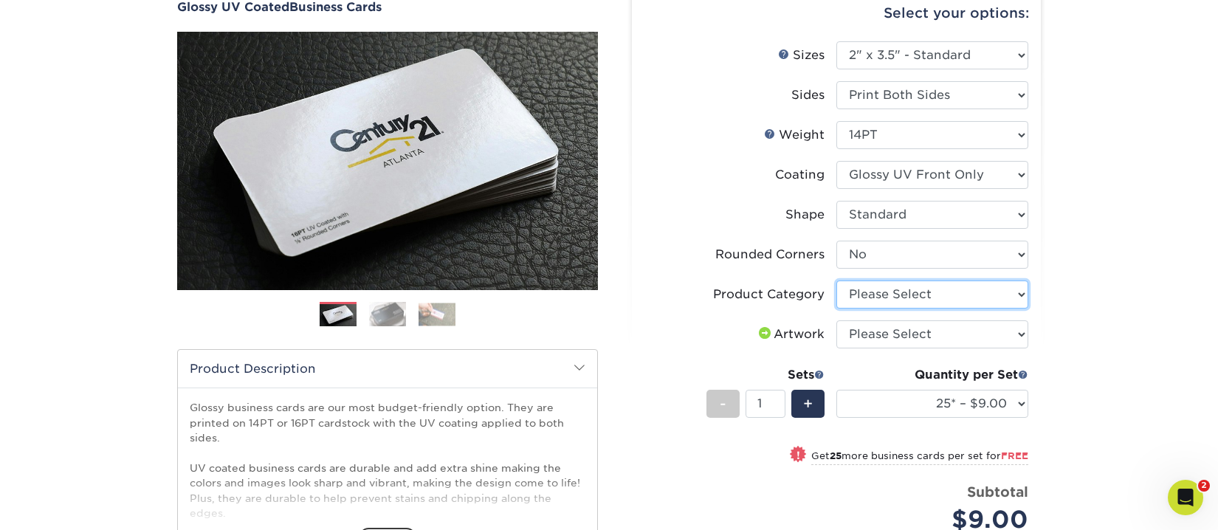
click at [924, 293] on select "Please Select Business Cards" at bounding box center [933, 295] width 192 height 28
select select "3b5148f1-0588-4f88-a218-97bcfdce65c1"
click at [837, 281] on select "Please Select Business Cards" at bounding box center [933, 295] width 192 height 28
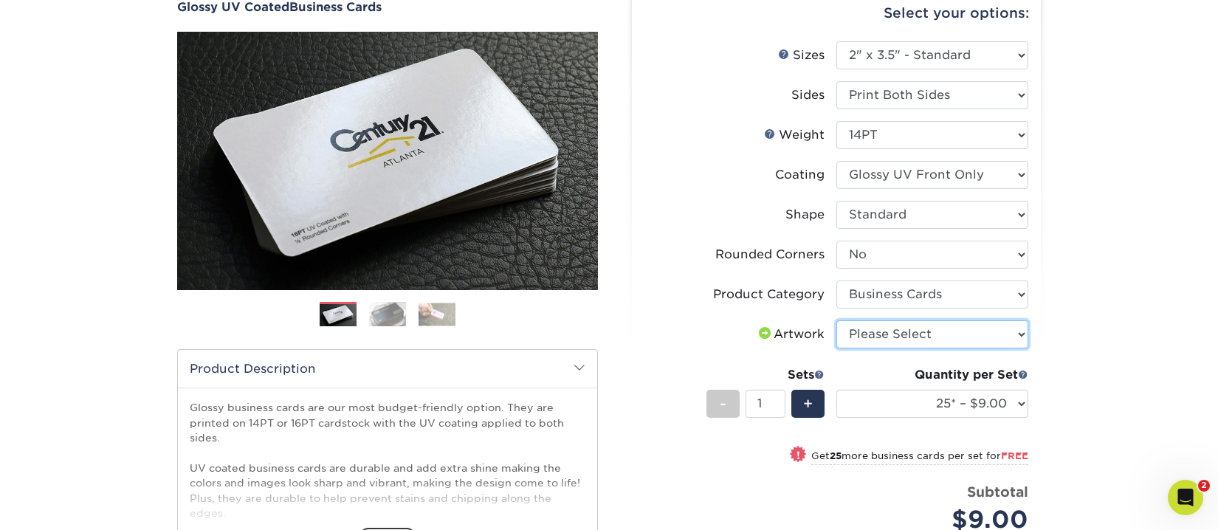
click at [921, 336] on select "Please Select I will upload files I need a design - $100" at bounding box center [933, 334] width 192 height 28
select select "upload"
click at [837, 320] on select "Please Select I will upload files I need a design - $100" at bounding box center [933, 334] width 192 height 28
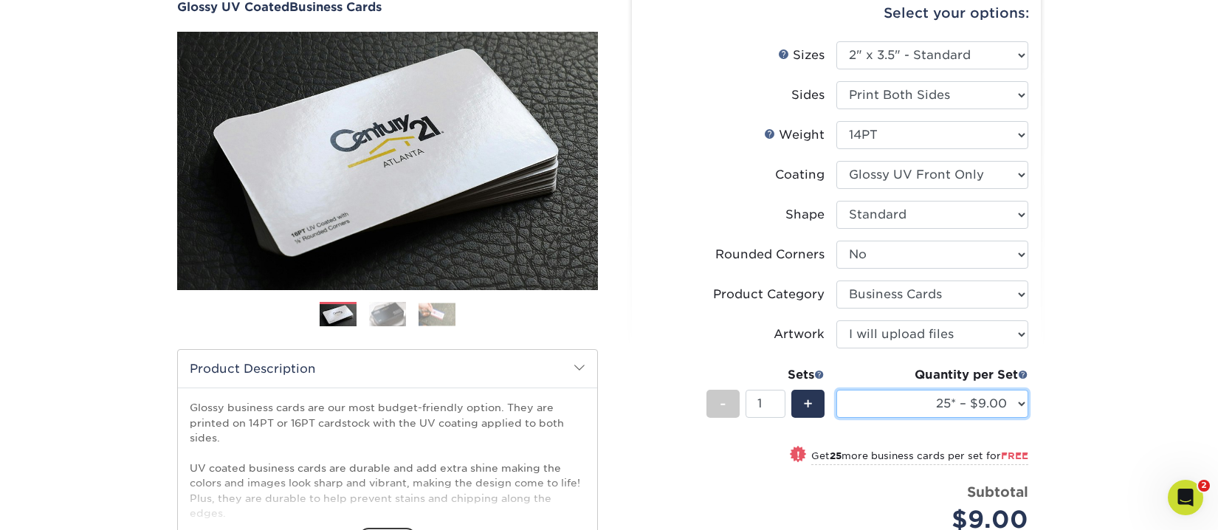
click at [1017, 404] on select "25* – $9.00 50* – $9.00 100* – $9.00 250* – $17.00 500 – $33.00 1000 – $42.00 2…" at bounding box center [933, 404] width 192 height 28
select select "100* – $9.00"
click at [837, 390] on select "25* – $9.00 50* – $9.00 100* – $9.00 250* – $17.00 500 – $33.00 1000 – $42.00 2…" at bounding box center [933, 404] width 192 height 28
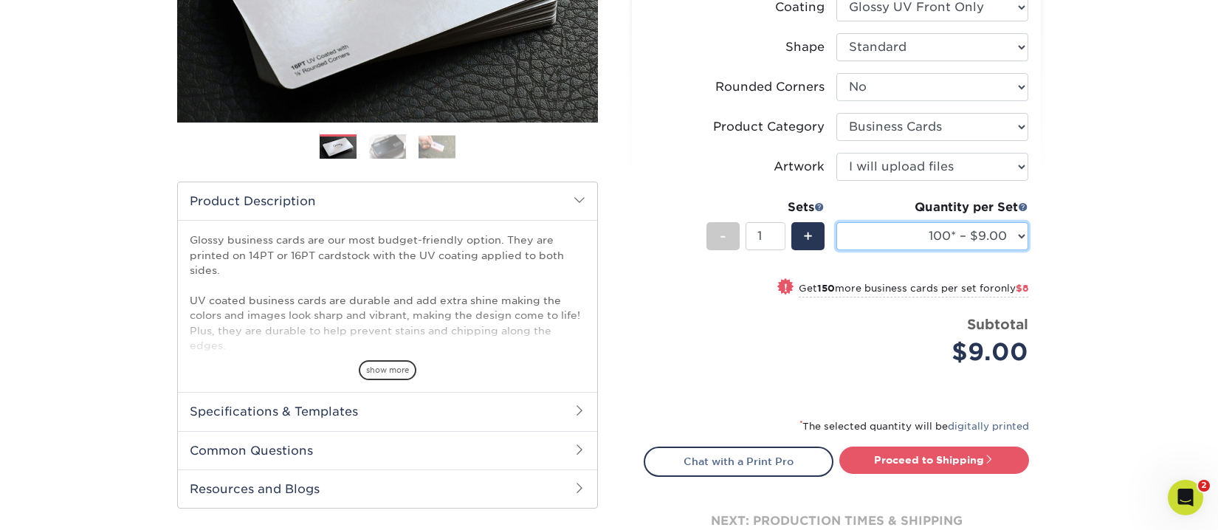
scroll to position [369, 0]
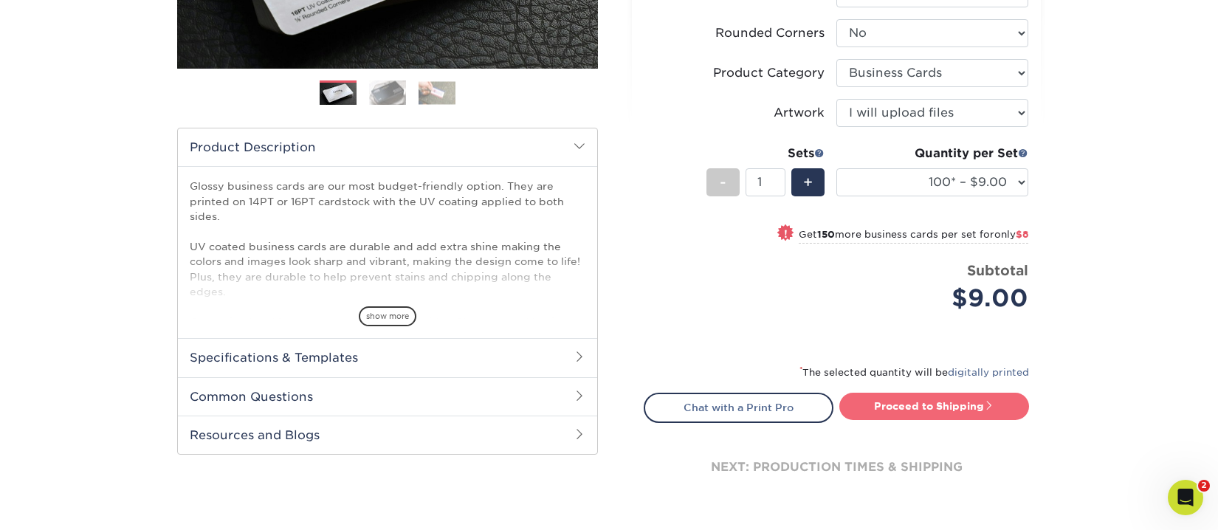
click at [927, 405] on link "Proceed to Shipping" at bounding box center [935, 406] width 190 height 27
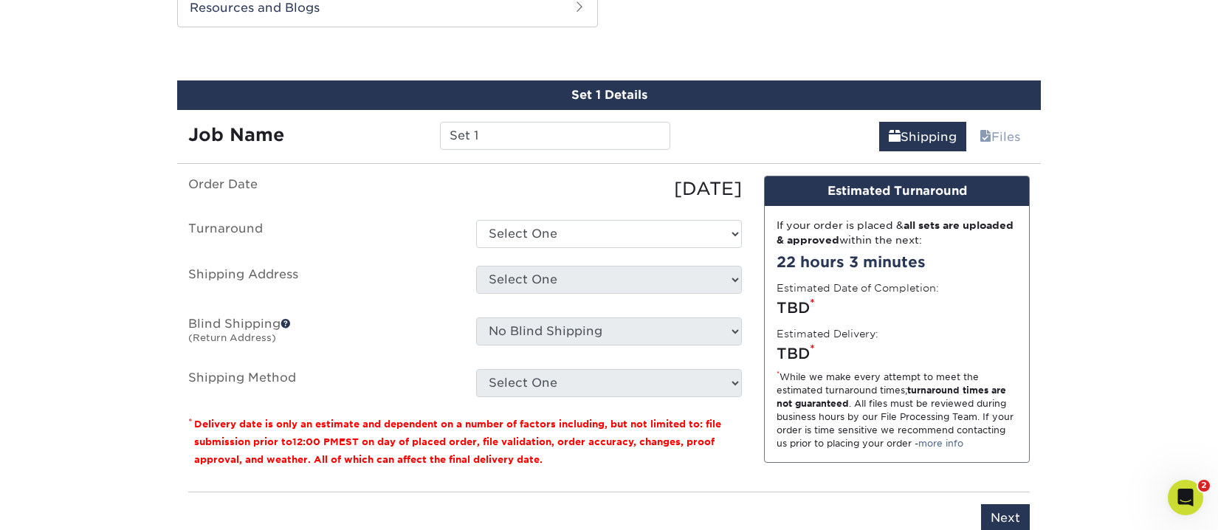
scroll to position [803, 0]
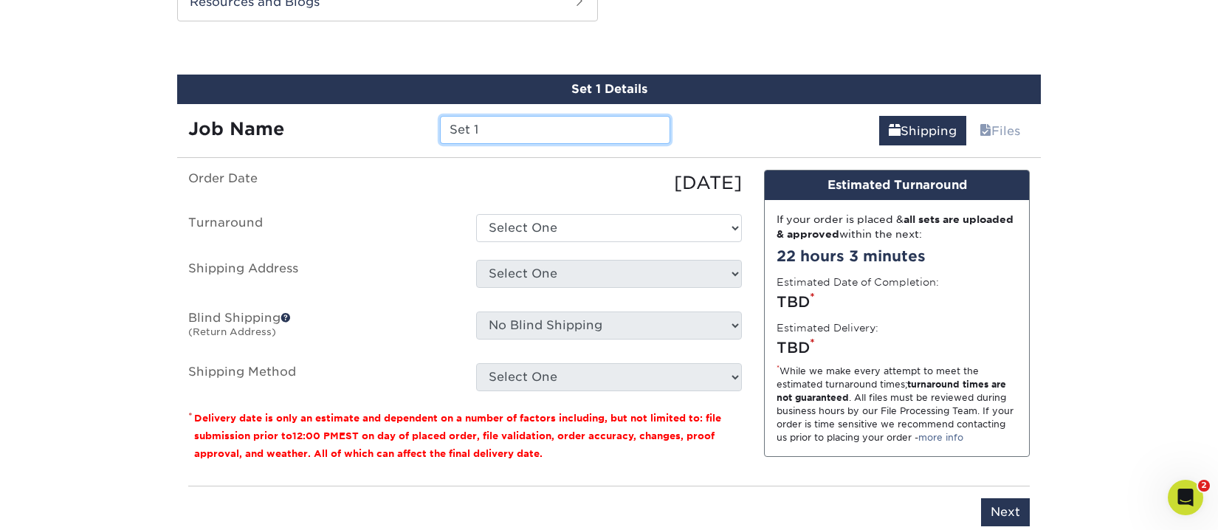
click at [478, 131] on input "Set 1" at bounding box center [555, 130] width 230 height 28
type input "Set 2 Baylie"
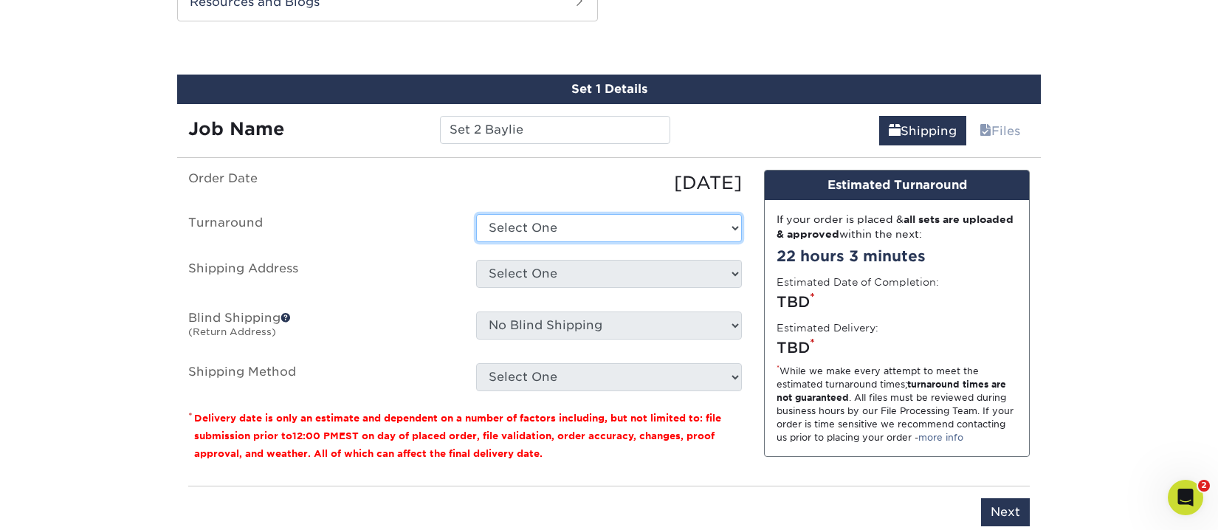
click at [613, 229] on select "Select One 2-4 Business Days 2 Day Next Business Day" at bounding box center [609, 228] width 266 height 28
select select "2d783eab-1661-4c4b-a742-2db0318eea9a"
click at [476, 214] on select "Select One 2-4 Business Days 2 Day Next Business Day" at bounding box center [609, 228] width 266 height 28
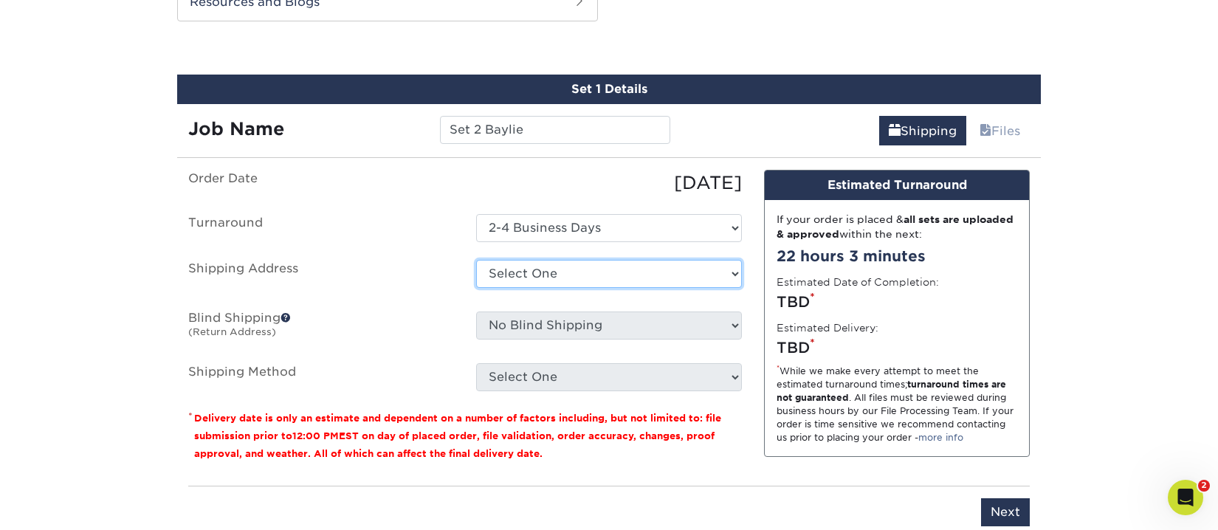
click at [576, 277] on select "Select One Goodwill Career Connecting Center Joe Huser Joe Huser MCU Scott MC +…" at bounding box center [609, 274] width 266 height 28
select select "1012"
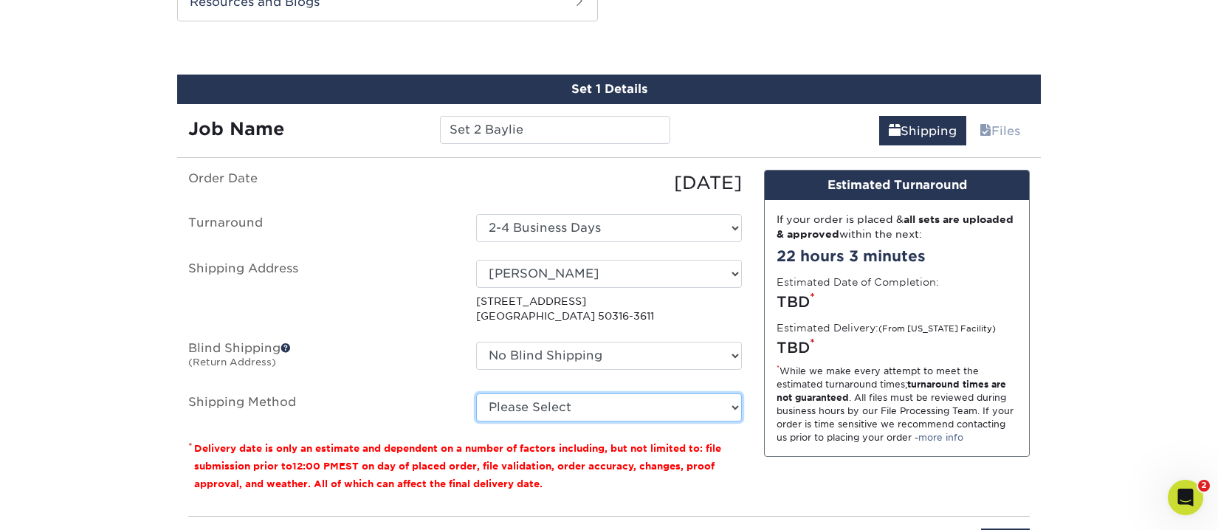
click at [550, 407] on select "Please Select Ground Shipping (+$7.84) 3 Day Shipping Service (+$15.36) 2 Day A…" at bounding box center [609, 408] width 266 height 28
select select "03"
click at [476, 394] on select "Please Select Ground Shipping (+$7.84) 3 Day Shipping Service (+$15.36) 2 Day A…" at bounding box center [609, 408] width 266 height 28
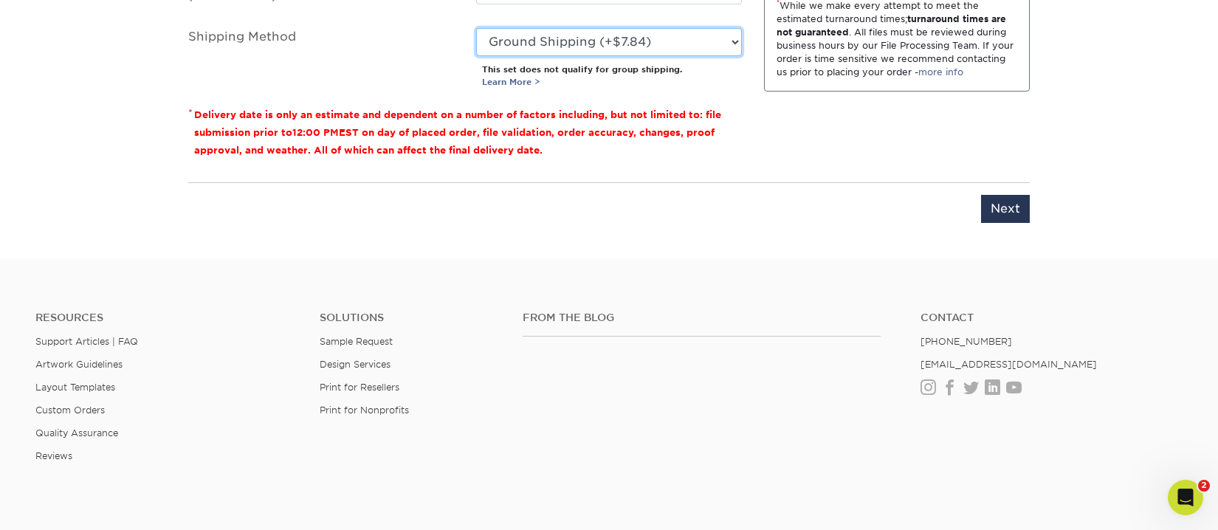
scroll to position [1172, 0]
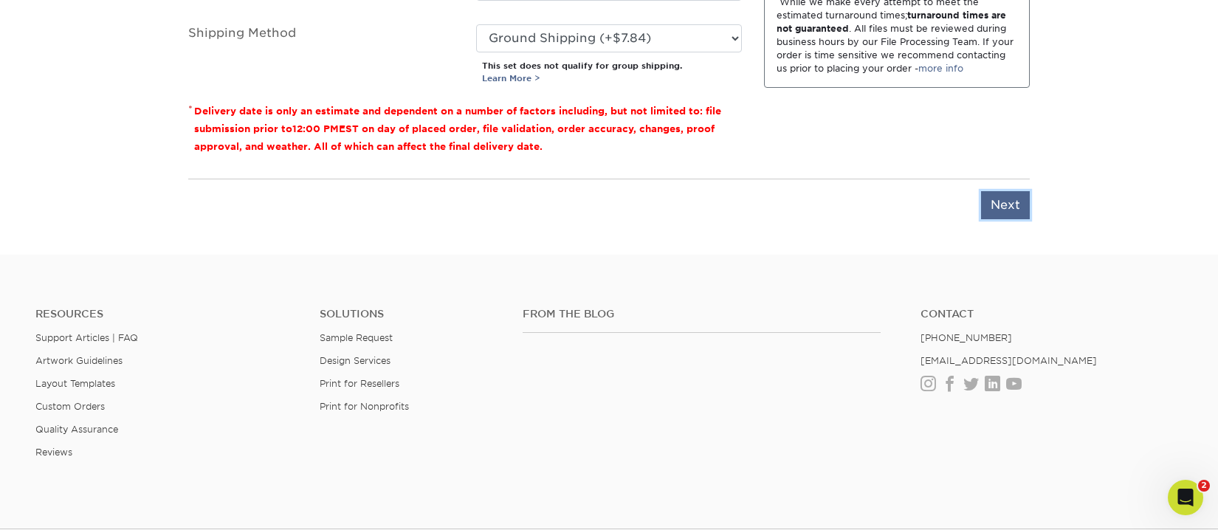
click at [1000, 205] on input "Next" at bounding box center [1005, 205] width 49 height 28
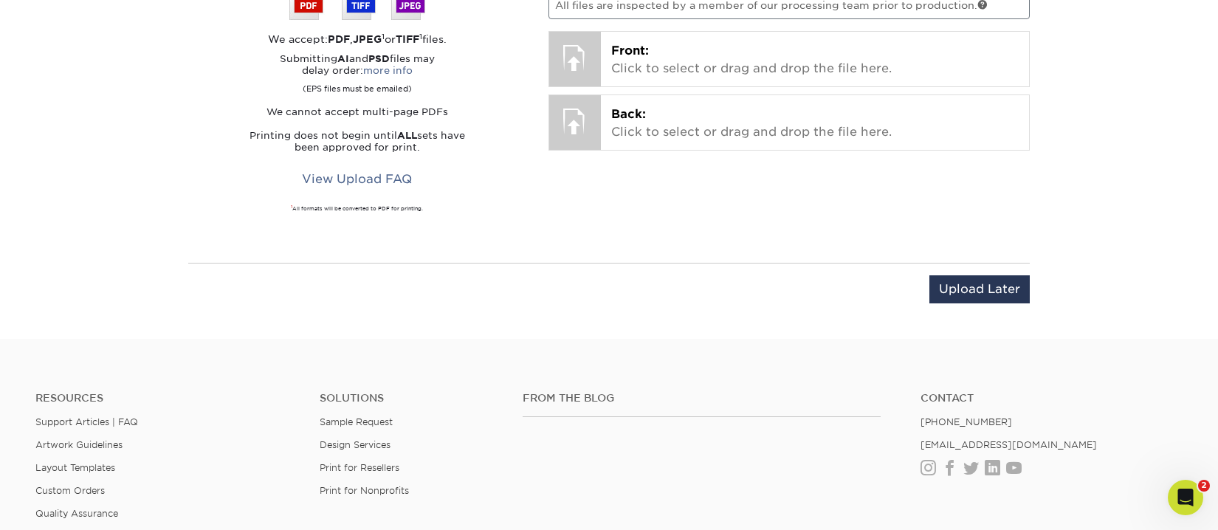
scroll to position [876, 0]
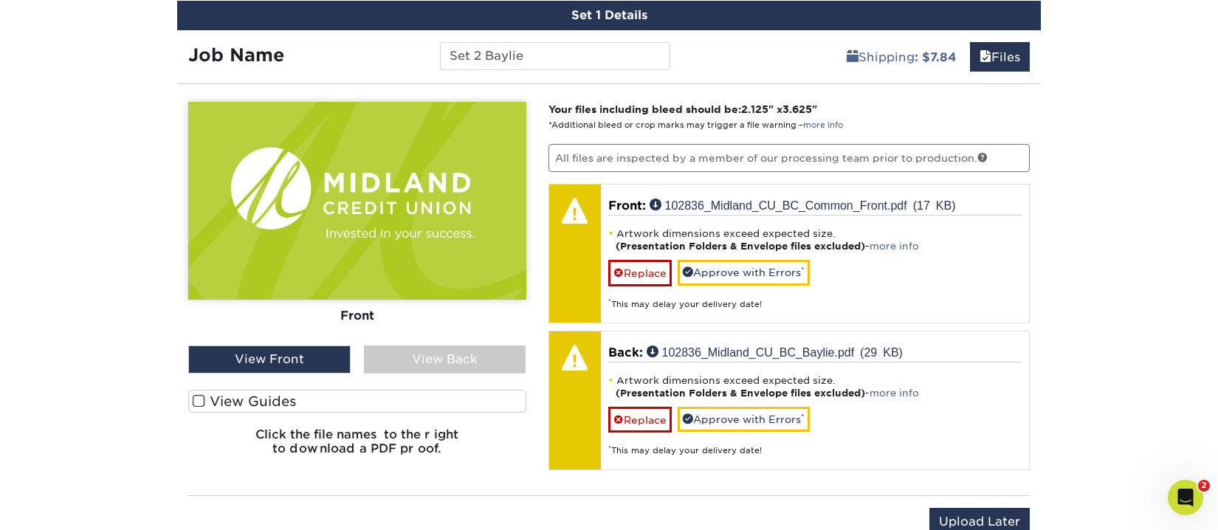
click at [196, 396] on span at bounding box center [199, 401] width 13 height 14
click at [0, 0] on input "View Guides" at bounding box center [0, 0] width 0 height 0
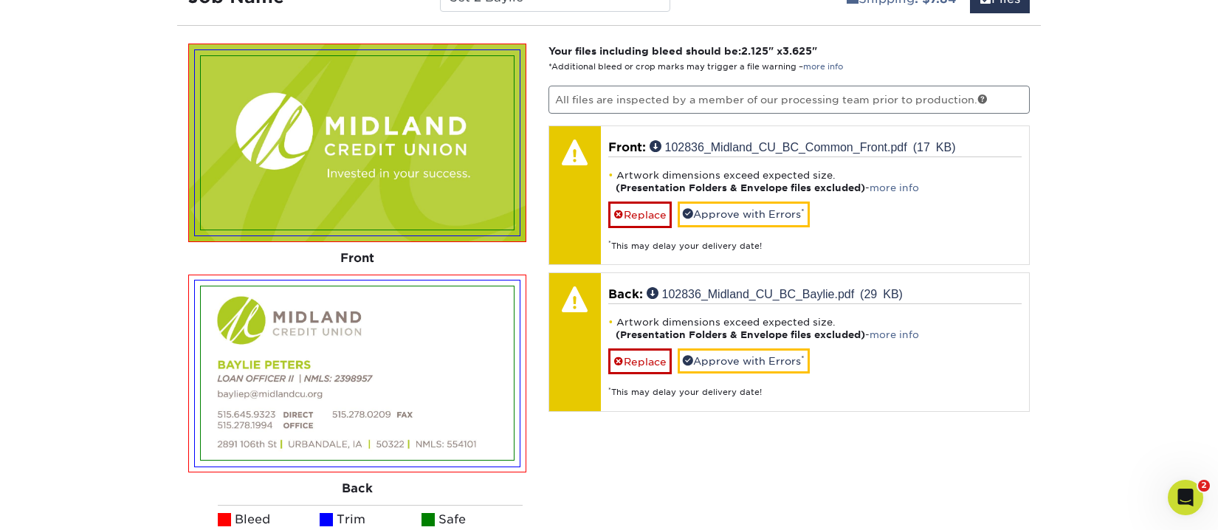
scroll to position [1024, 0]
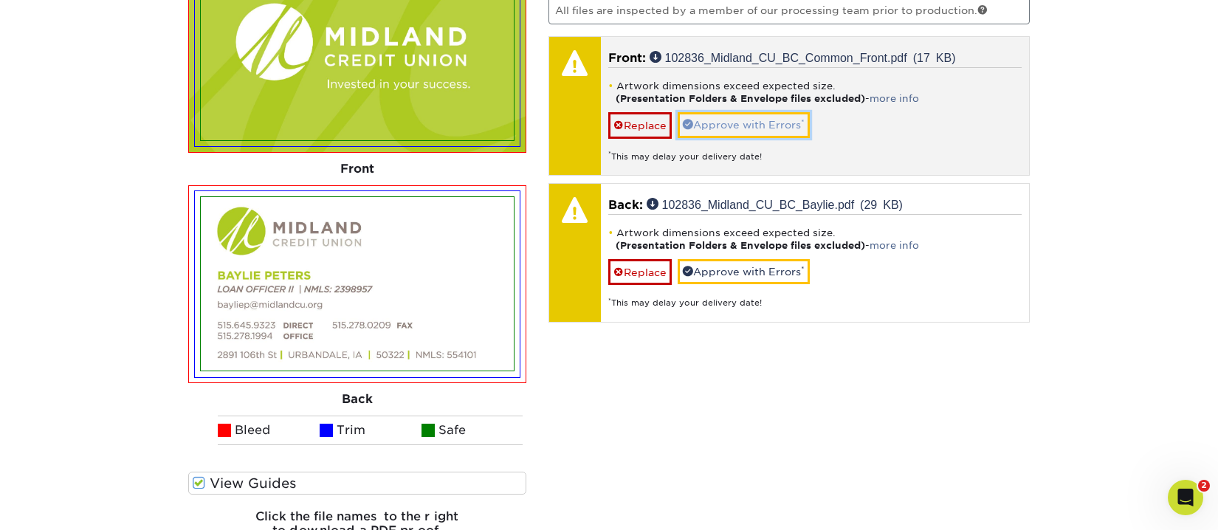
click at [726, 120] on link "Approve with Errors *" at bounding box center [744, 124] width 132 height 25
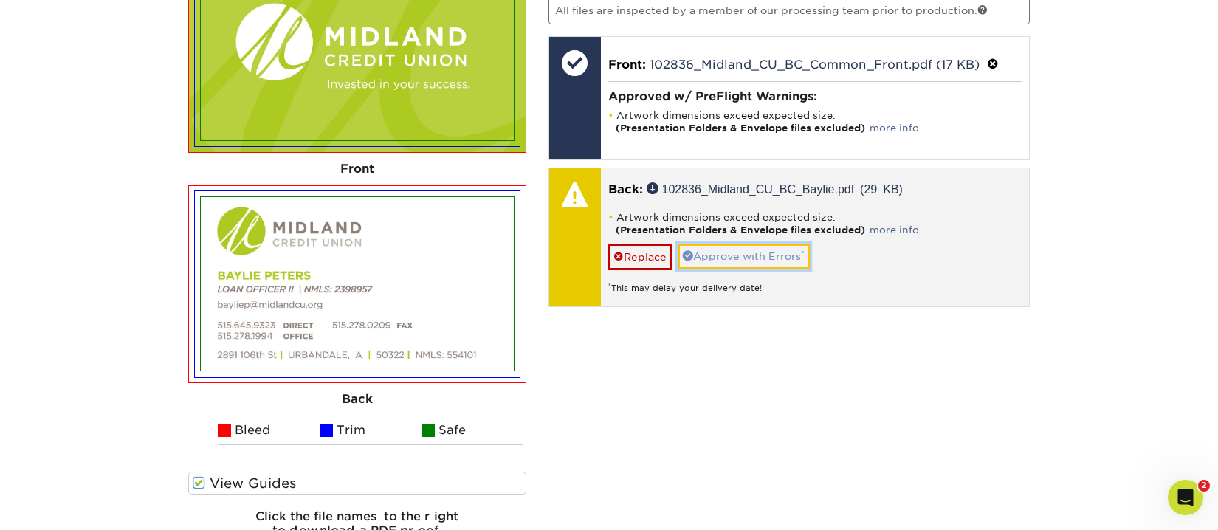
click at [735, 251] on link "Approve with Errors *" at bounding box center [744, 256] width 132 height 25
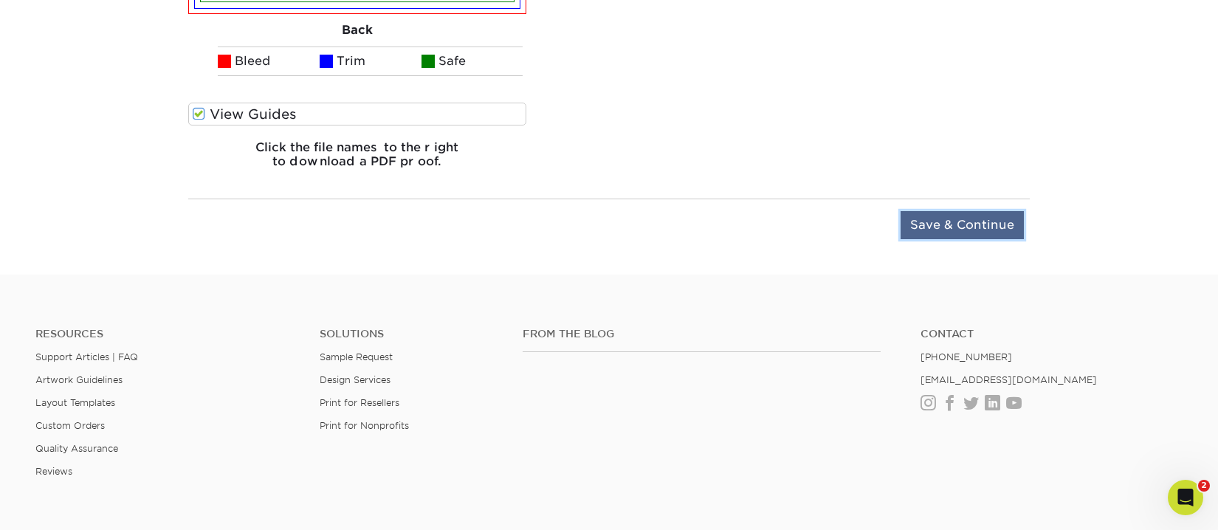
click at [981, 216] on input "Save & Continue" at bounding box center [962, 225] width 123 height 28
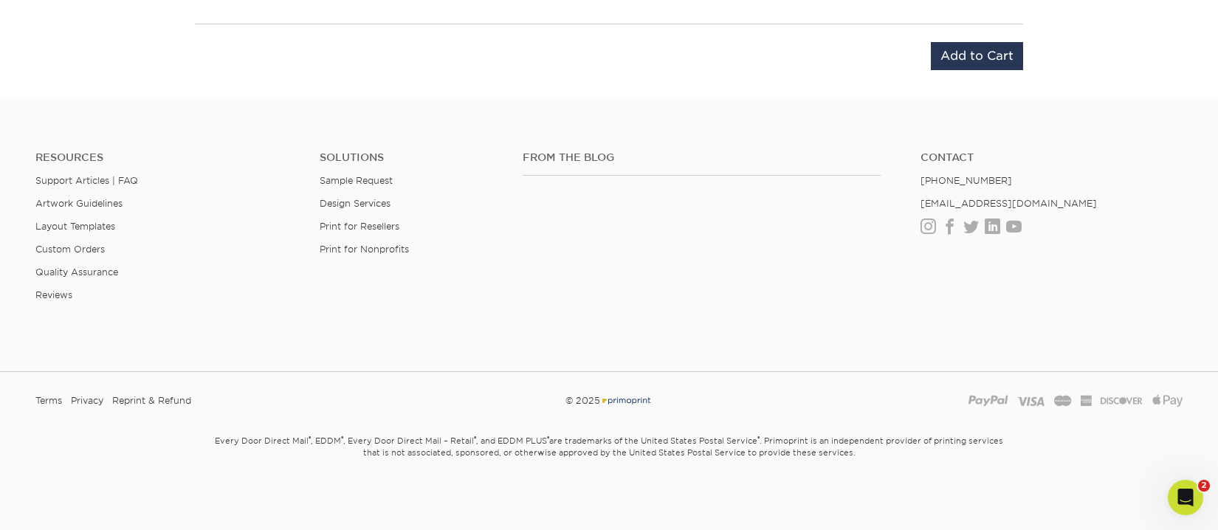
scroll to position [1133, 0]
click at [974, 47] on input "Add to Cart" at bounding box center [977, 49] width 92 height 28
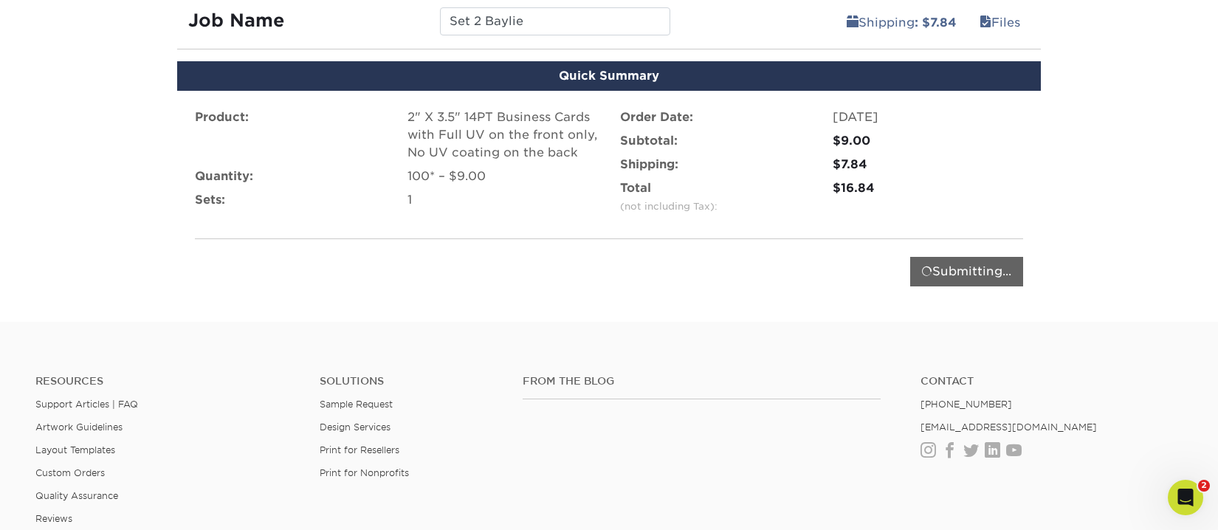
scroll to position [912, 0]
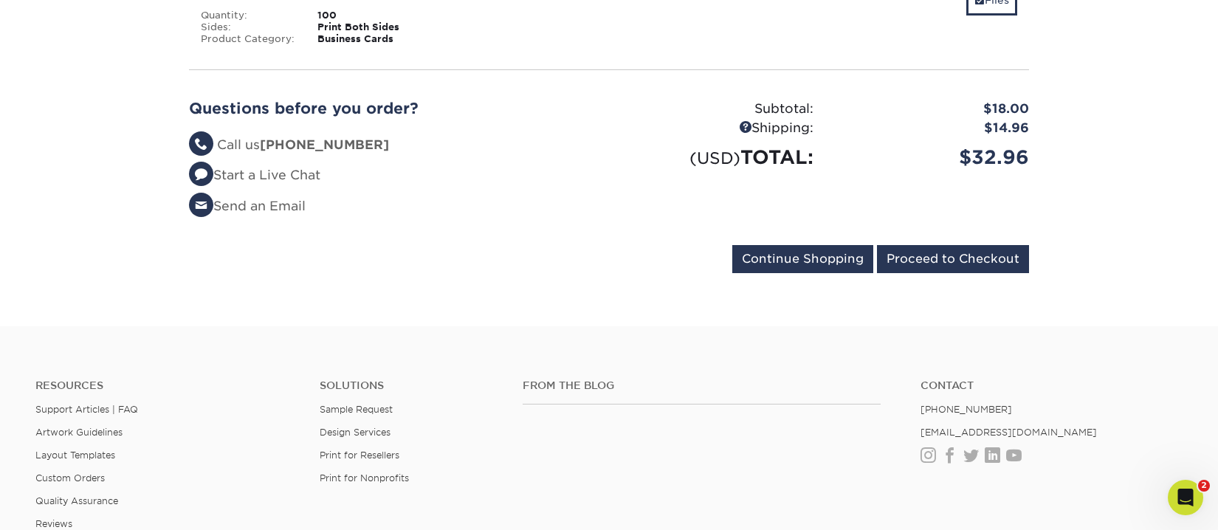
scroll to position [591, 0]
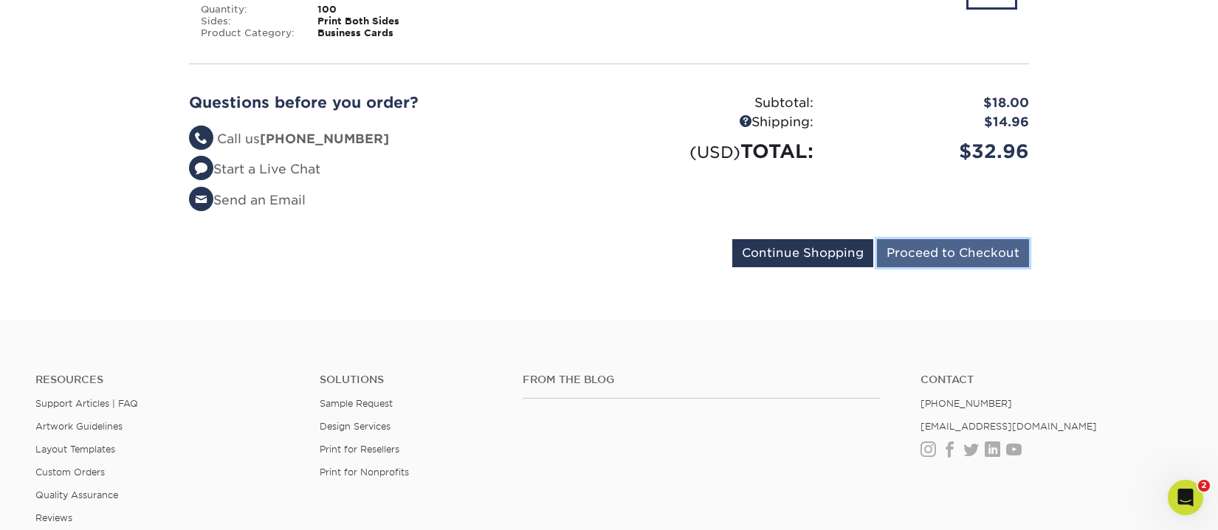
click at [977, 244] on input "Proceed to Checkout" at bounding box center [953, 253] width 152 height 28
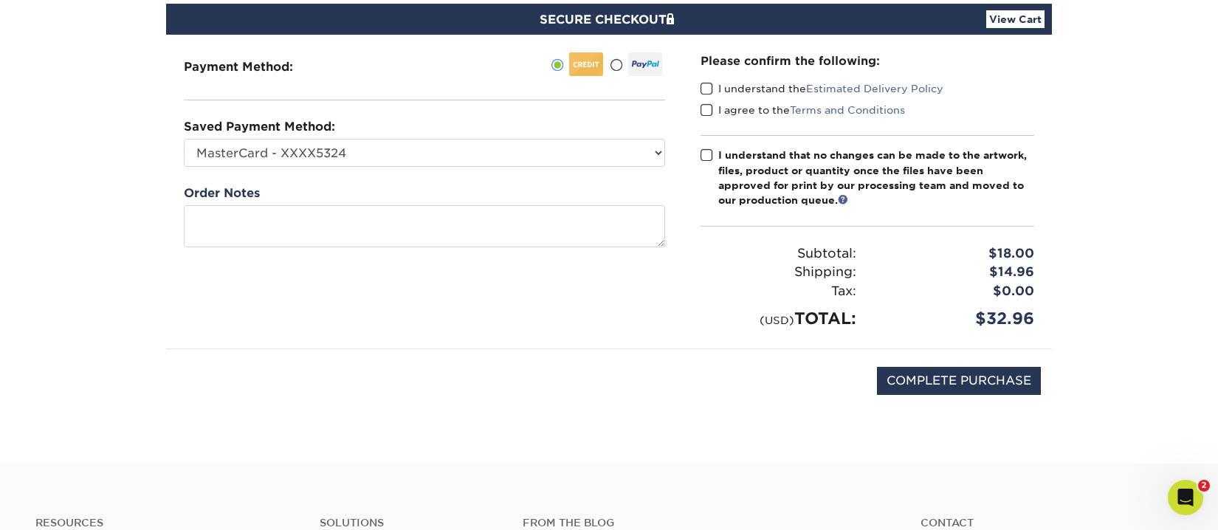
scroll to position [148, 0]
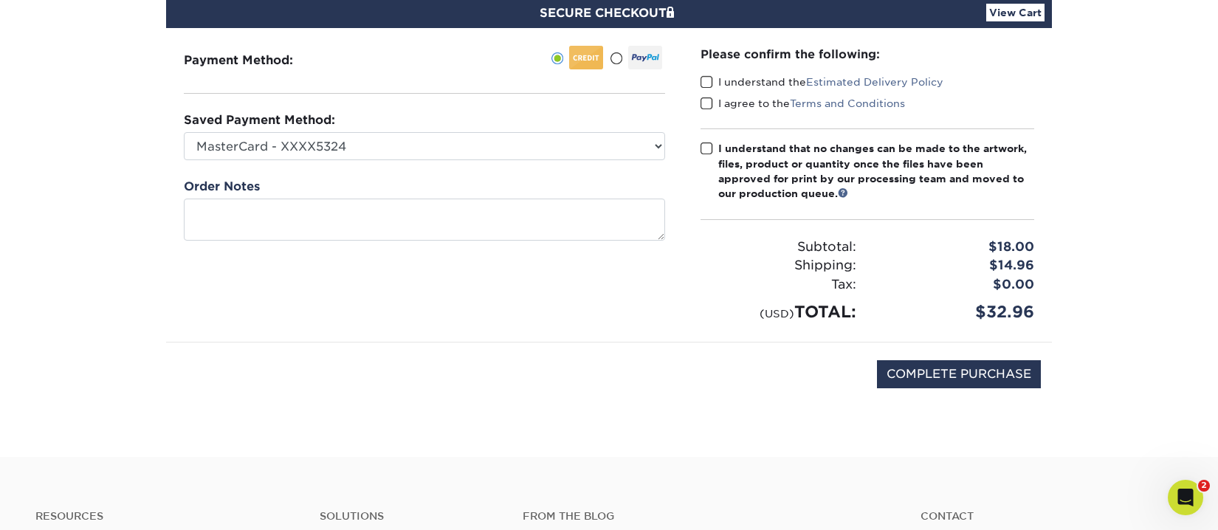
click at [703, 77] on span at bounding box center [707, 82] width 13 height 14
click at [0, 0] on input "I understand the Estimated Delivery Policy" at bounding box center [0, 0] width 0 height 0
click at [705, 100] on span at bounding box center [707, 104] width 13 height 14
click at [0, 0] on input "I agree to the Terms and Conditions" at bounding box center [0, 0] width 0 height 0
click at [707, 151] on span at bounding box center [707, 149] width 13 height 14
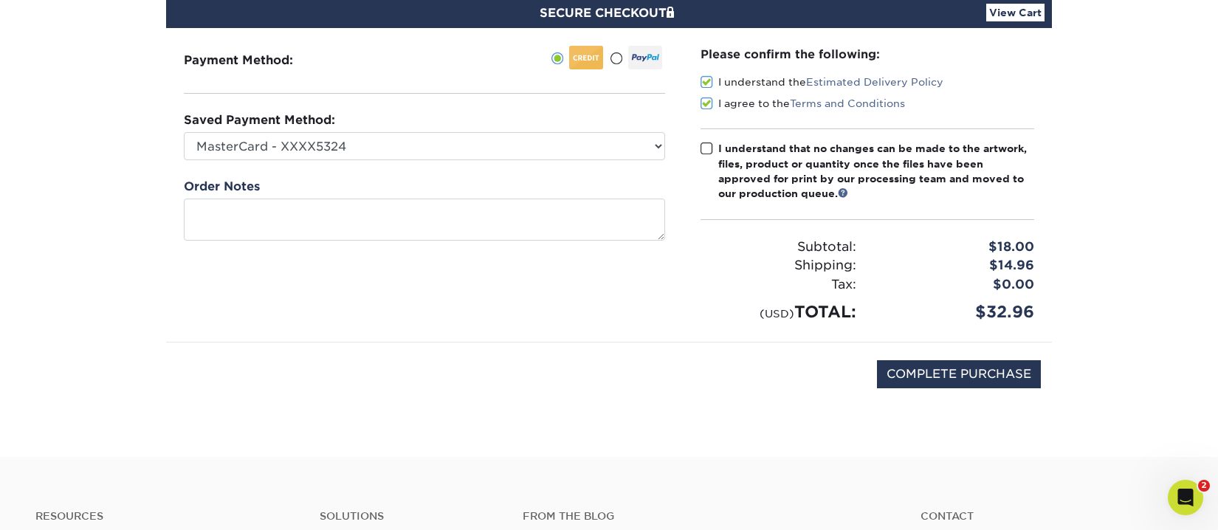
click at [0, 0] on input "I understand that no changes can be made to the artwork, files, product or quan…" at bounding box center [0, 0] width 0 height 0
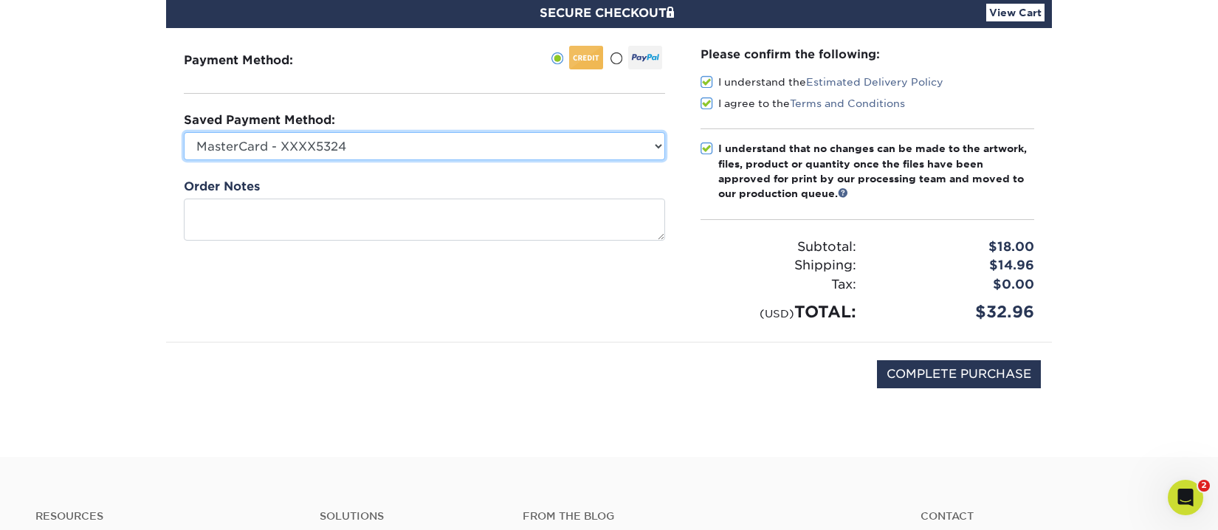
click at [419, 151] on select "MasterCard - XXXX5324 MasterCard - XXXX3930 Visa - XXXX6730 New Credit Card" at bounding box center [424, 146] width 481 height 28
select select "7278"
click at [184, 132] on select "MasterCard - XXXX5324 MasterCard - XXXX3930 Visa - XXXX6730 New Credit Card" at bounding box center [424, 146] width 481 height 28
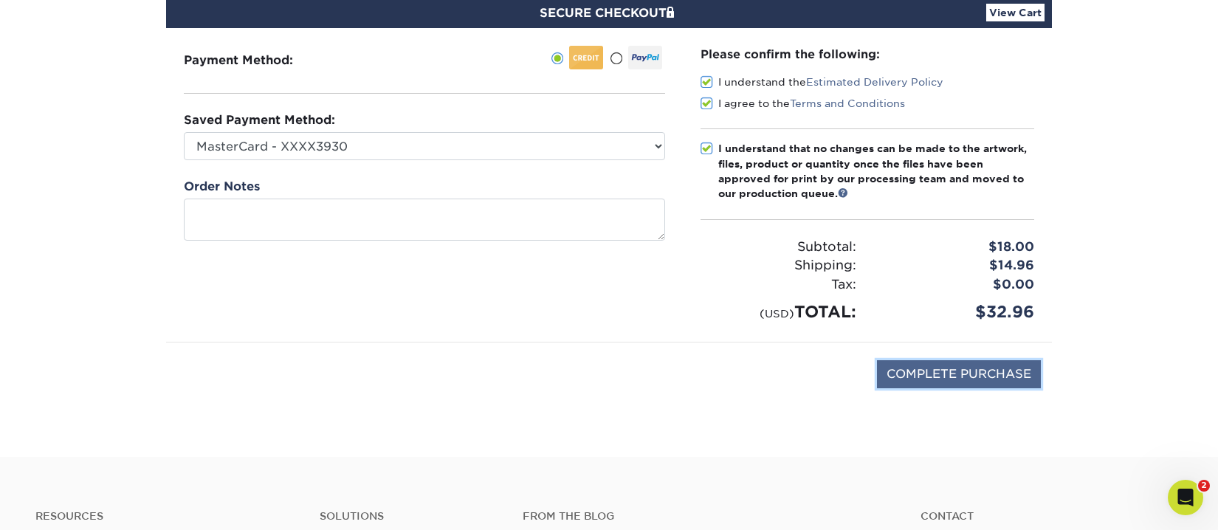
click at [975, 374] on input "COMPLETE PURCHASE" at bounding box center [959, 374] width 164 height 28
type input "PROCESSING, PLEASE WAIT..."
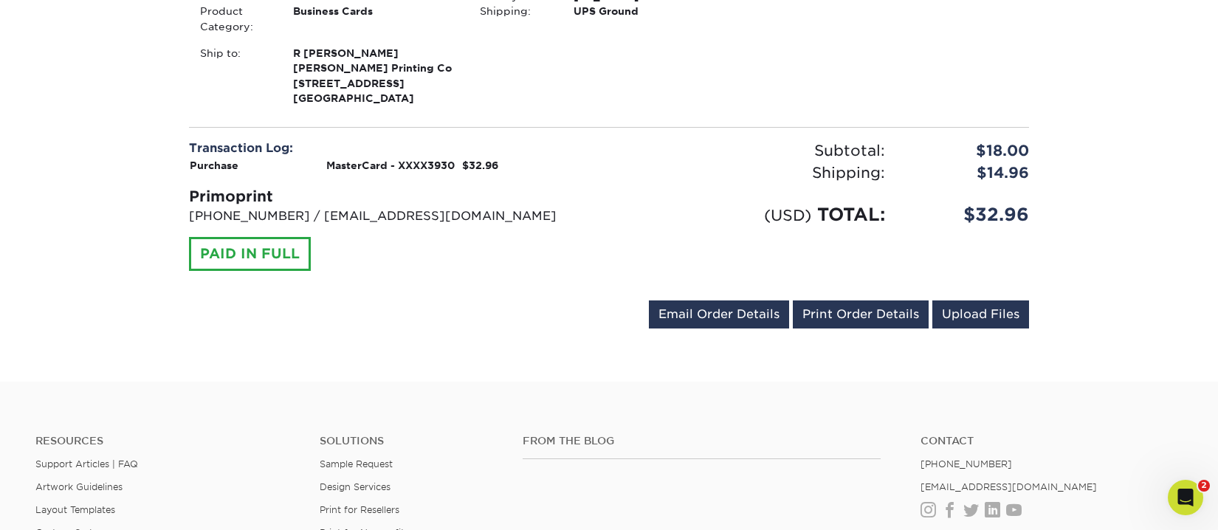
scroll to position [738, 0]
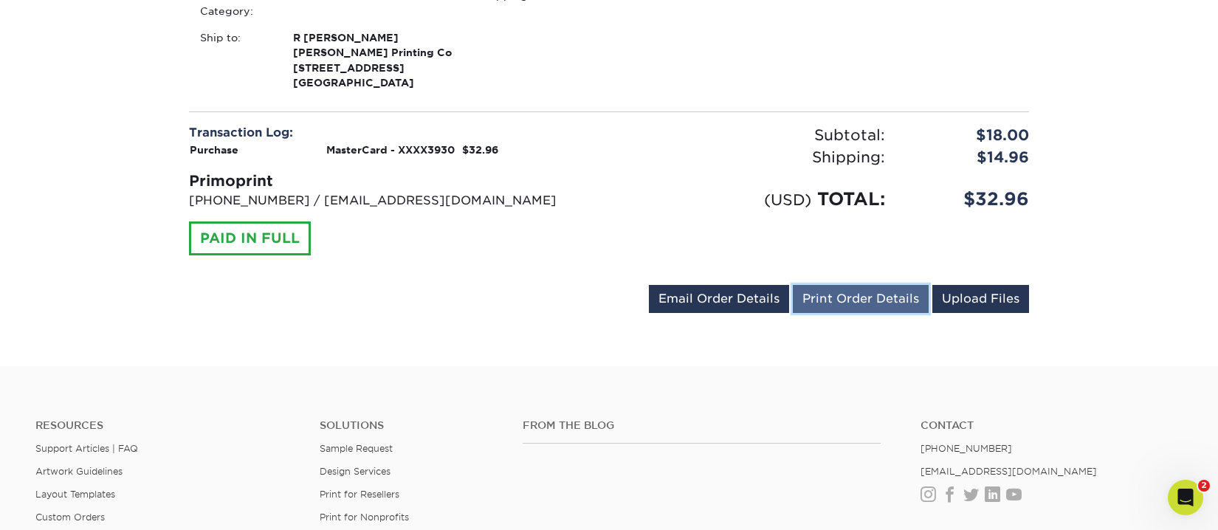
click at [858, 295] on link "Print Order Details" at bounding box center [861, 299] width 136 height 28
